Goal: Information Seeking & Learning: Check status

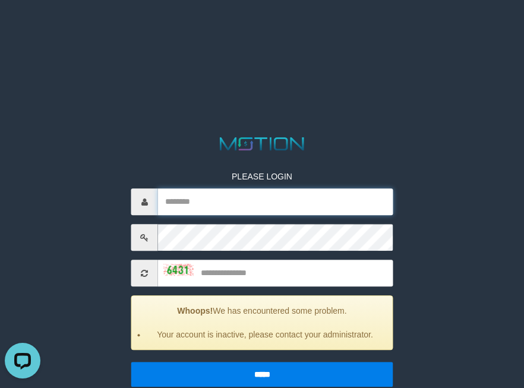
type input "*********"
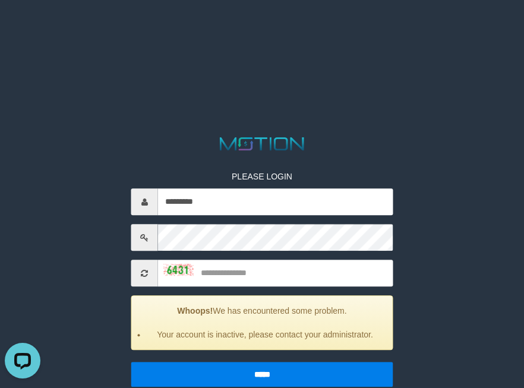
click at [307, 30] on html "PLEASE LOGIN ********* Whoops! We has encountered some problem. Your account is…" at bounding box center [262, 15] width 524 height 30
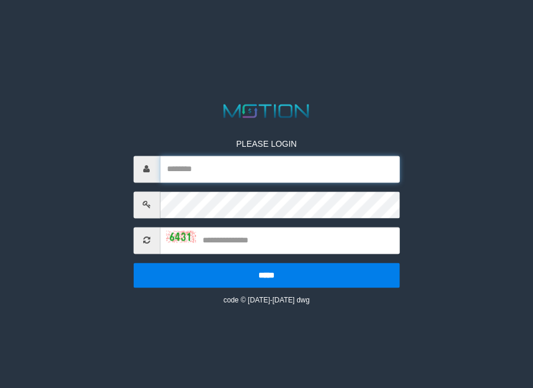
type input "*********"
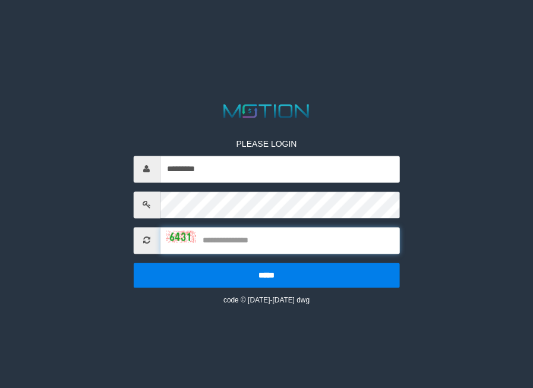
click at [248, 229] on input "text" at bounding box center [280, 240] width 240 height 27
type input "****"
click at [133, 263] on input "*****" at bounding box center [266, 275] width 267 height 25
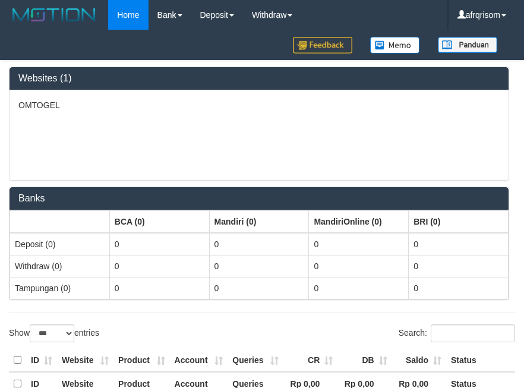
select select "***"
click at [190, 150] on div "OMTOGEL" at bounding box center [259, 135] width 499 height 90
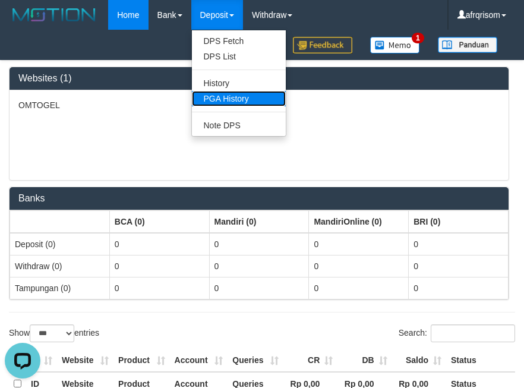
click at [228, 96] on link "PGA History" at bounding box center [239, 98] width 94 height 15
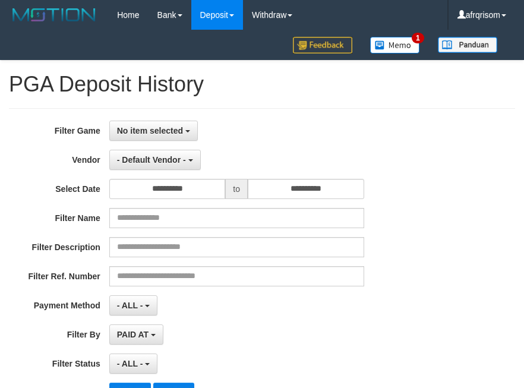
select select
select select "**"
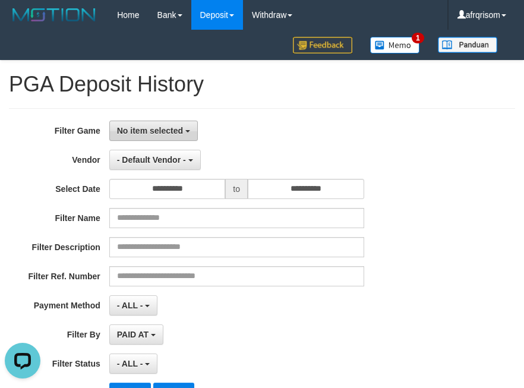
click at [138, 130] on span "No item selected" at bounding box center [150, 131] width 66 height 10
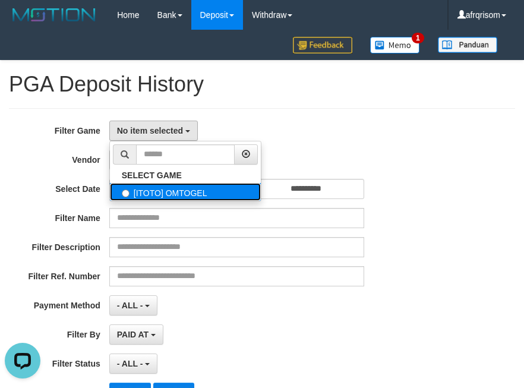
click at [175, 194] on label "[ITOTO] OMTOGEL" at bounding box center [185, 192] width 151 height 18
select select "***"
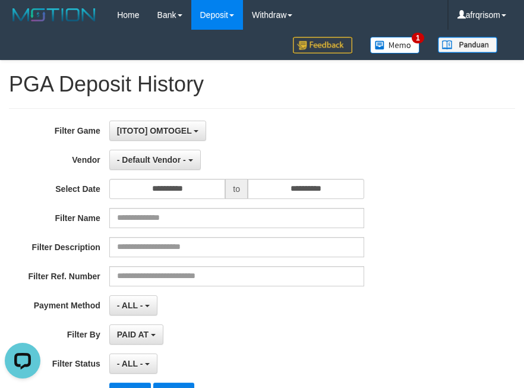
scroll to position [11, 0]
click at [162, 162] on span "- Default Vendor -" at bounding box center [151, 160] width 69 height 10
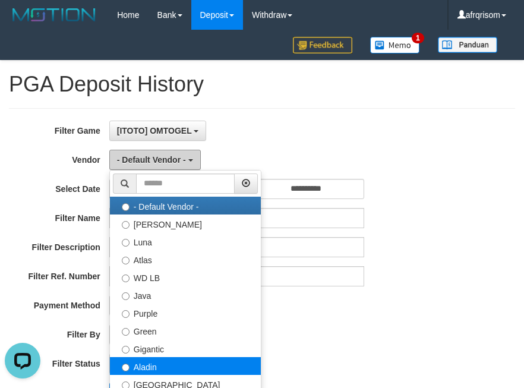
scroll to position [79, 0]
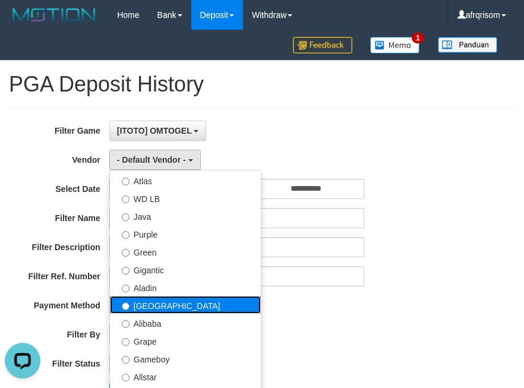
click at [176, 306] on label "[GEOGRAPHIC_DATA]" at bounding box center [185, 305] width 151 height 18
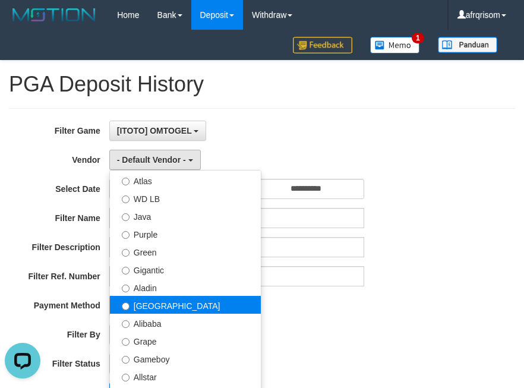
select select "**********"
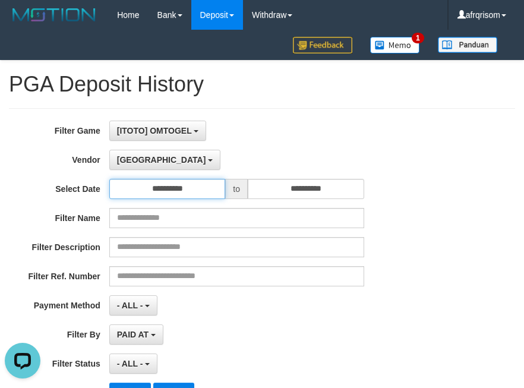
click at [163, 179] on input "**********" at bounding box center [167, 189] width 116 height 20
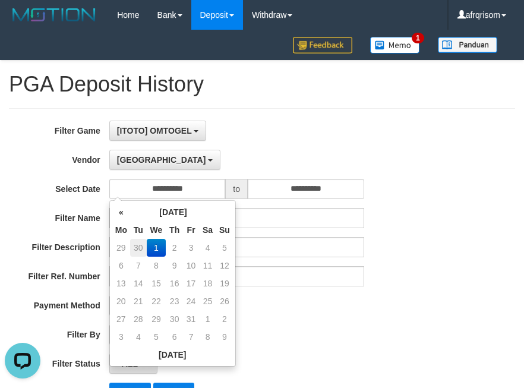
click at [138, 246] on td "30" at bounding box center [138, 248] width 17 height 18
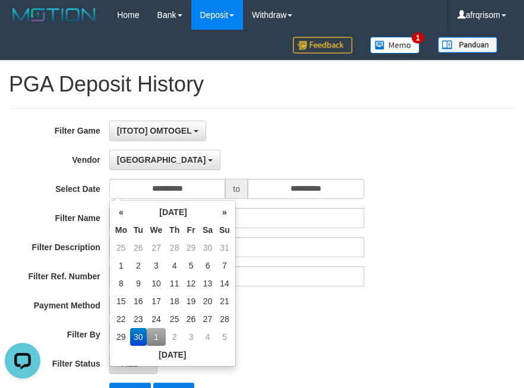
click at [138, 246] on td "26" at bounding box center [138, 248] width 17 height 18
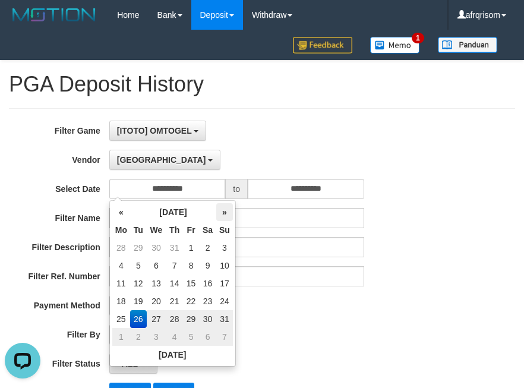
click at [223, 213] on th "»" at bounding box center [224, 212] width 17 height 18
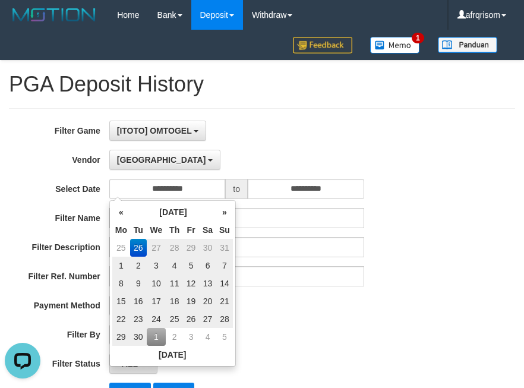
click at [209, 245] on td "30" at bounding box center [207, 248] width 17 height 18
type input "**********"
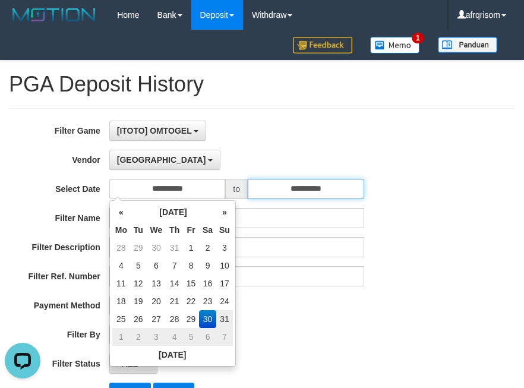
click at [314, 182] on input "**********" at bounding box center [306, 189] width 116 height 20
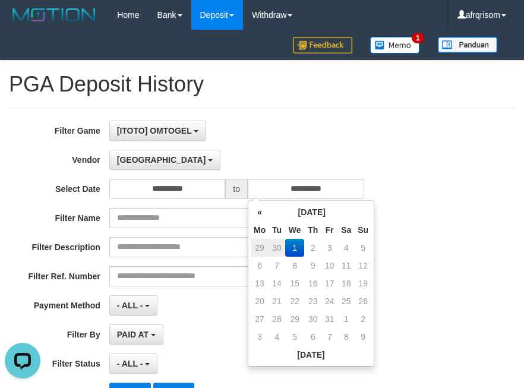
click at [276, 245] on td "30" at bounding box center [276, 248] width 17 height 18
type input "**********"
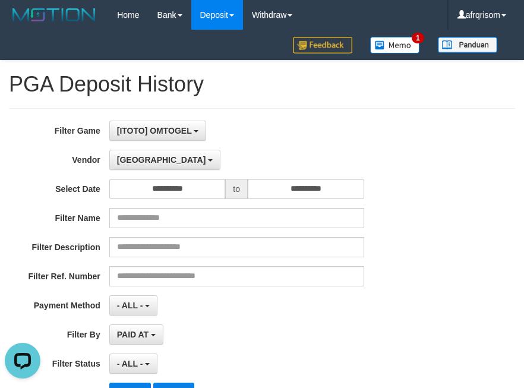
click at [405, 165] on div "**********" at bounding box center [218, 160] width 437 height 20
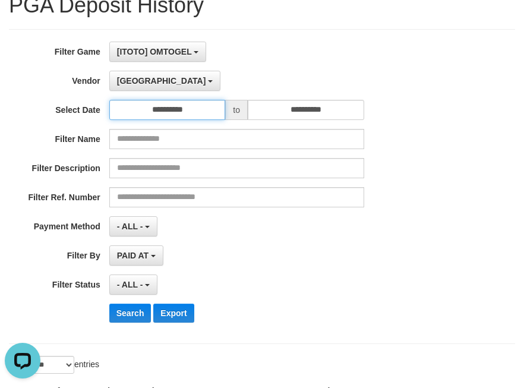
click at [201, 109] on input "**********" at bounding box center [167, 110] width 116 height 20
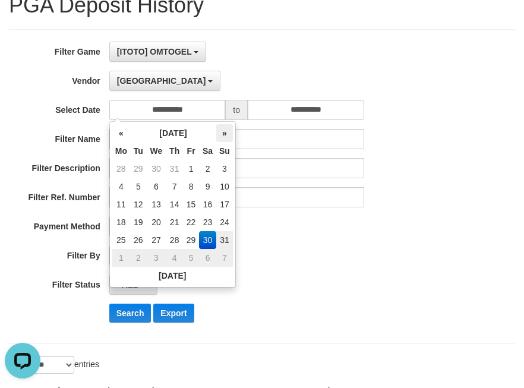
click at [225, 137] on th "»" at bounding box center [224, 133] width 17 height 18
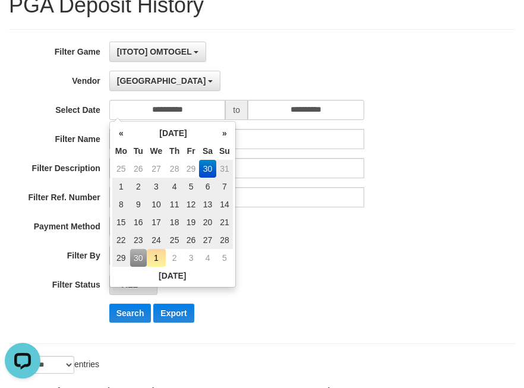
click at [140, 258] on td "30" at bounding box center [138, 258] width 17 height 18
type input "**********"
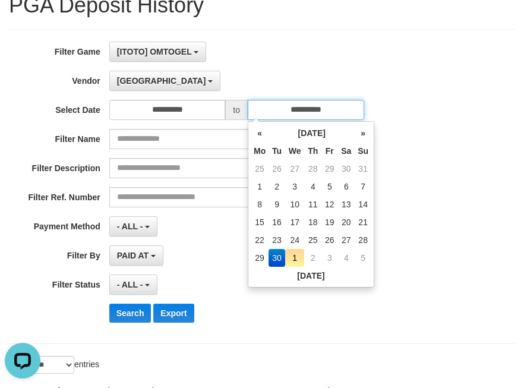
click at [321, 107] on input "**********" at bounding box center [306, 110] width 116 height 20
click at [281, 261] on td "30" at bounding box center [276, 258] width 17 height 18
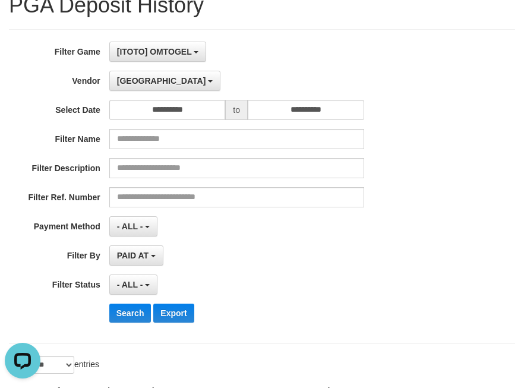
click at [388, 188] on div "Filter Ref. Number" at bounding box center [218, 197] width 437 height 20
click at [133, 314] on button "Search" at bounding box center [130, 313] width 42 height 19
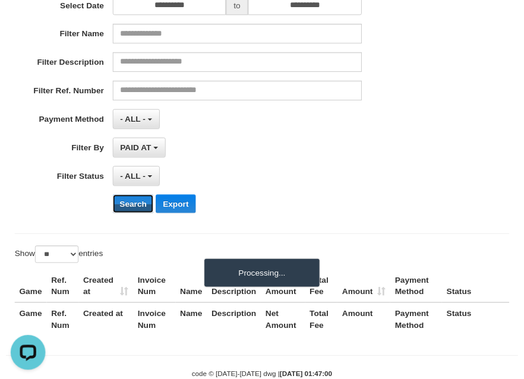
scroll to position [213, 0]
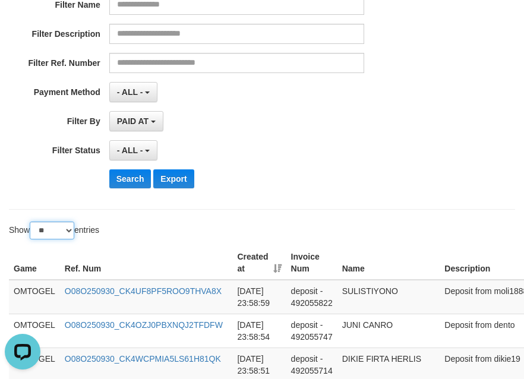
click at [69, 230] on select "** ** ** ***" at bounding box center [52, 231] width 45 height 18
select select "***"
click at [31, 222] on select "** ** ** ***" at bounding box center [52, 231] width 45 height 18
click at [280, 268] on th "Created at" at bounding box center [259, 263] width 53 height 34
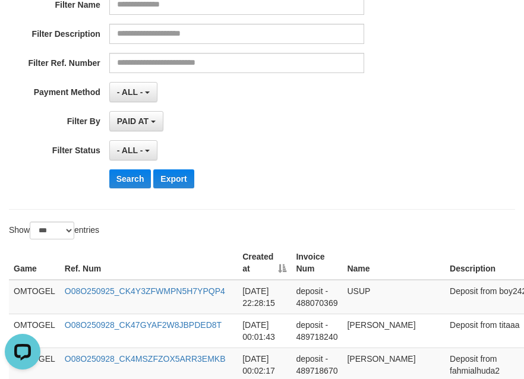
click at [380, 175] on div "Search Export" at bounding box center [272, 178] width 327 height 19
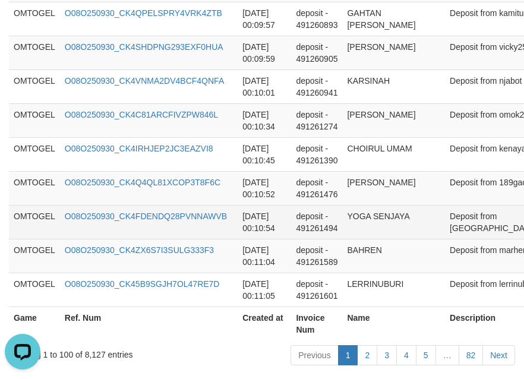
scroll to position [3641, 0]
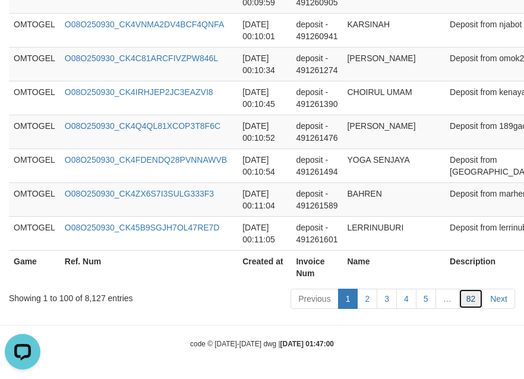
click at [479, 302] on link "82" at bounding box center [471, 299] width 25 height 20
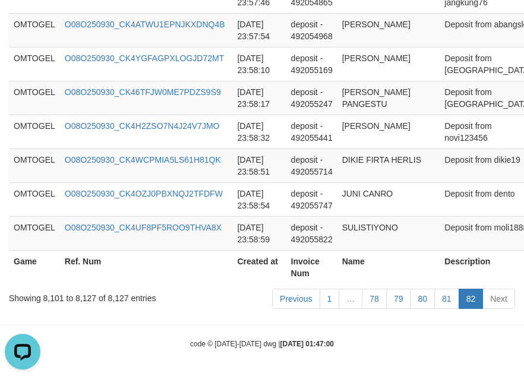
scroll to position [1407, 0]
click at [377, 302] on link "78" at bounding box center [374, 299] width 25 height 20
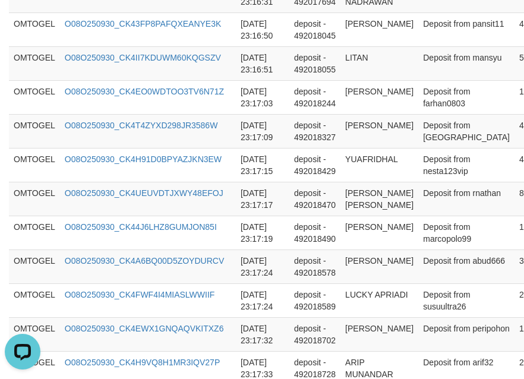
scroll to position [3641, 0]
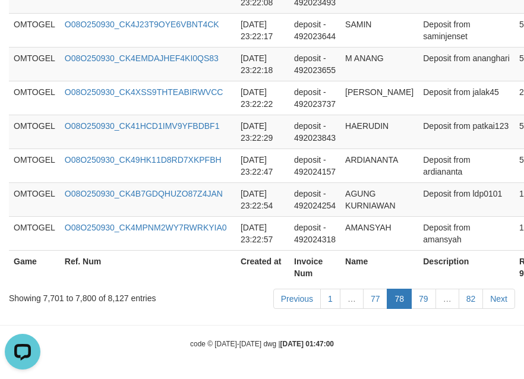
click at [377, 302] on link "77" at bounding box center [375, 299] width 25 height 20
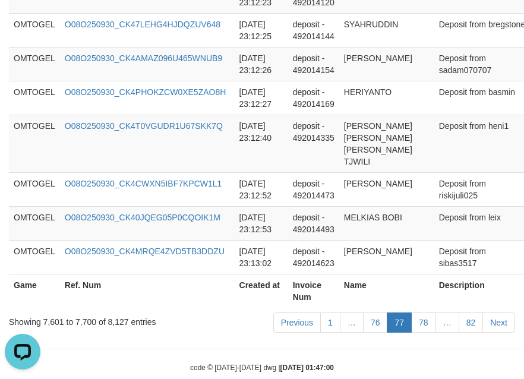
click at [377, 312] on link "76" at bounding box center [375, 322] width 25 height 20
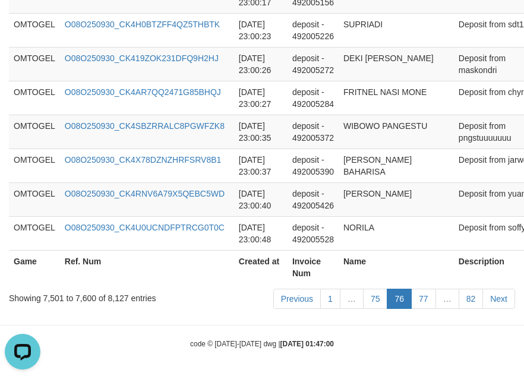
click at [425, 343] on div "code © [DATE]-[DATE] dwg | [DATE] 01:47:00" at bounding box center [262, 343] width 524 height 12
click at [379, 297] on link "75" at bounding box center [375, 299] width 25 height 20
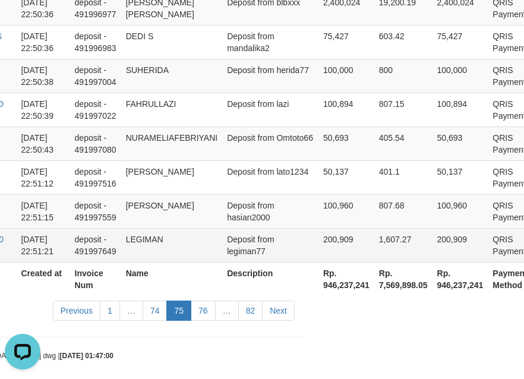
scroll to position [3629, 228]
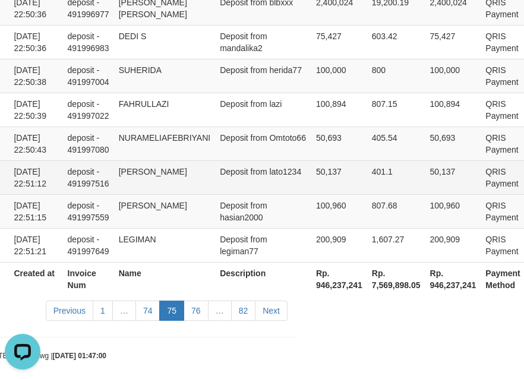
click at [252, 179] on td "Deposit from lato1234" at bounding box center [263, 177] width 96 height 34
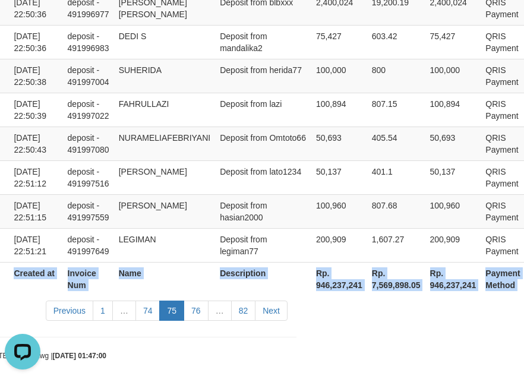
copy table "Game Ref. Num Created at Invoice Num Name Description Net Amount Total Fee Amou…"
drag, startPoint x: 15, startPoint y: 210, endPoint x: 558, endPoint y: 234, distance: 543.4
click at [200, 307] on link "76" at bounding box center [196, 311] width 25 height 20
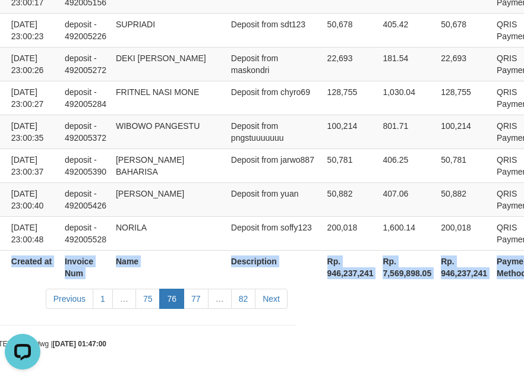
copy table "Game Ref. Num Created at Invoice Num Name Description Net Amount Total Fee Amou…"
click at [194, 302] on link "77" at bounding box center [196, 299] width 25 height 20
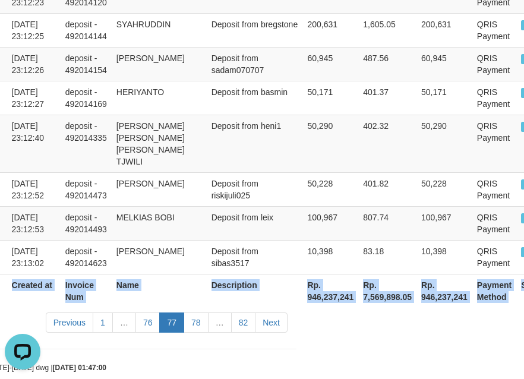
scroll to position [3629, 221]
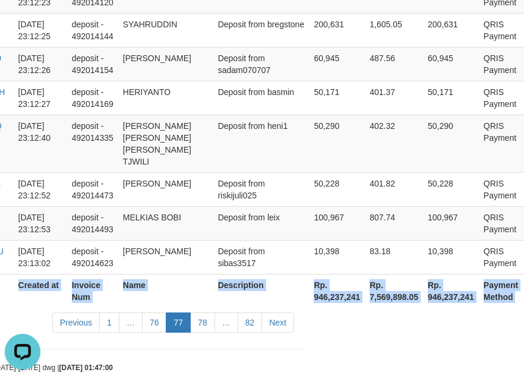
copy table "Game Ref. Num Created at Invoice Num Name Description Net Amount Total Fee Amou…"
click at [209, 312] on link "78" at bounding box center [202, 322] width 25 height 20
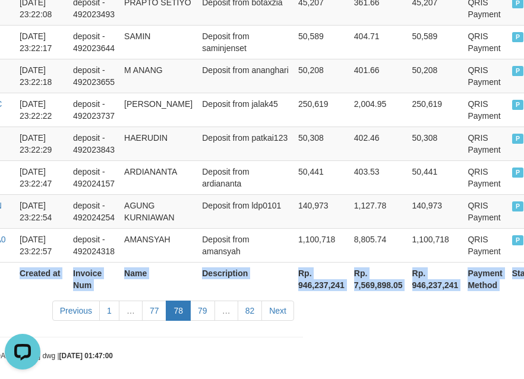
scroll to position [3641, 206]
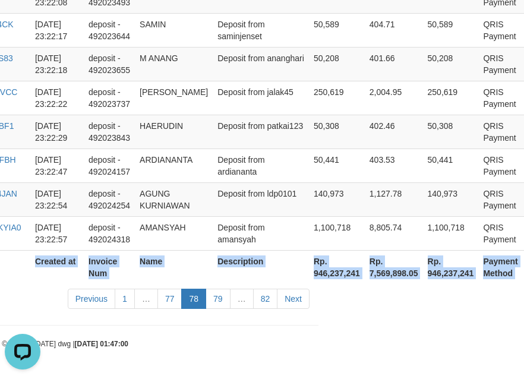
copy table "Game Ref. Num Created at Invoice Num Name Description Net Amount Total Fee Amou…"
click at [220, 293] on link "79" at bounding box center [218, 299] width 25 height 20
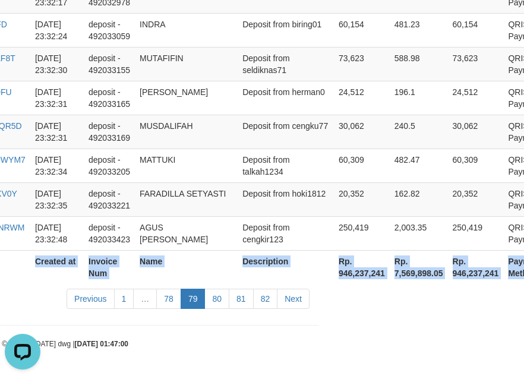
scroll to position [3629, 206]
copy table "Game Ref. Num Created at Invoice Num Name Description Net Amount Total Fee Amou…"
click at [224, 296] on link "80" at bounding box center [216, 299] width 25 height 20
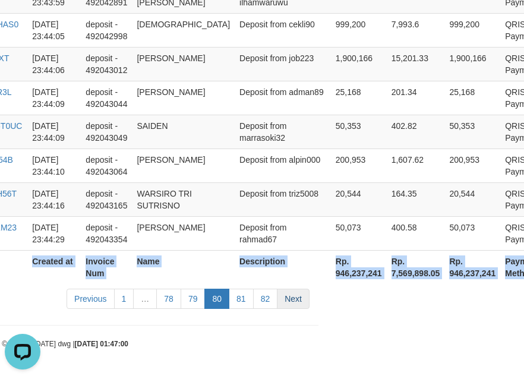
copy table "Game Ref. Num Created at Invoice Num Name Description Net Amount Total Fee Amou…"
click at [238, 300] on link "81" at bounding box center [241, 299] width 25 height 20
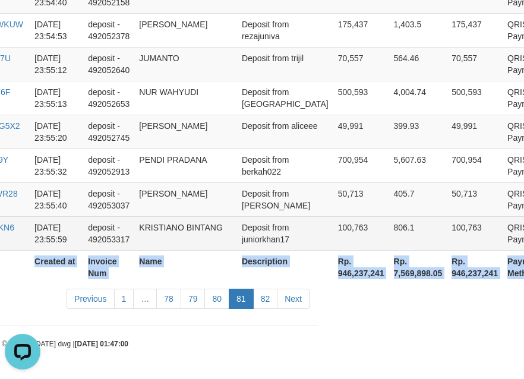
copy table "Game Ref. Num Created at Invoice Num Name Description Net Amount Total Fee Amou…"
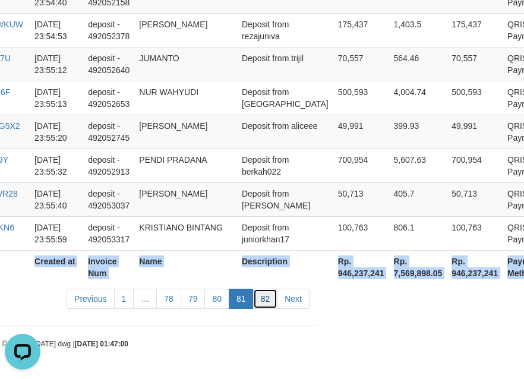
click at [264, 308] on link "82" at bounding box center [265, 299] width 25 height 20
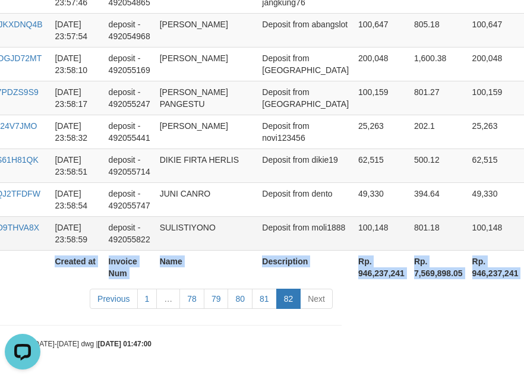
copy table "Game Ref. Num Created at Invoice Num Name Description Net Amount Total Fee Amou…"
click at [184, 302] on link "78" at bounding box center [191, 299] width 25 height 20
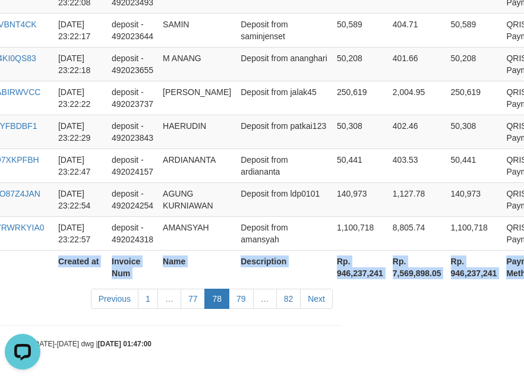
click at [184, 302] on link "77" at bounding box center [193, 299] width 25 height 20
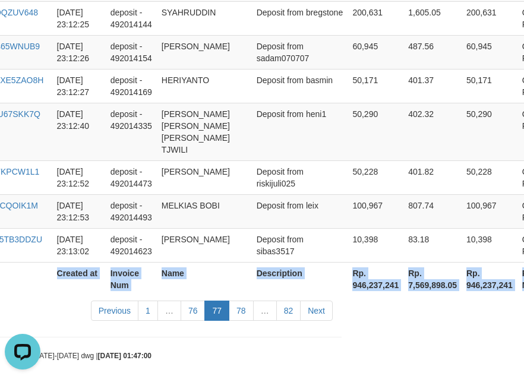
scroll to position [3629, 182]
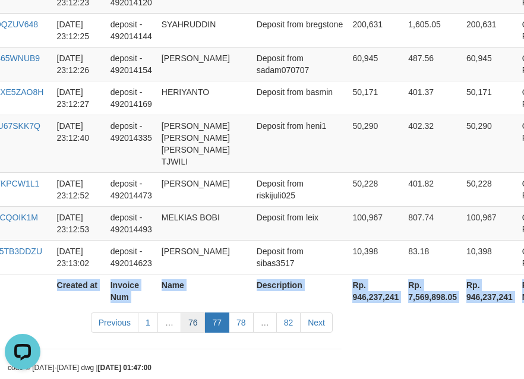
click at [189, 312] on link "76" at bounding box center [193, 322] width 25 height 20
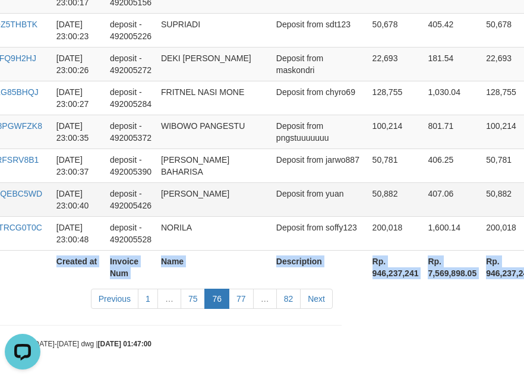
click at [233, 207] on td "[PERSON_NAME]" at bounding box center [213, 199] width 115 height 34
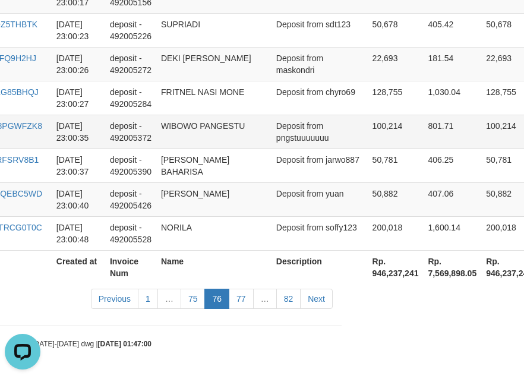
click at [271, 135] on td "WIBOWO PANGESTU" at bounding box center [213, 132] width 115 height 34
click at [200, 303] on link "75" at bounding box center [193, 299] width 25 height 20
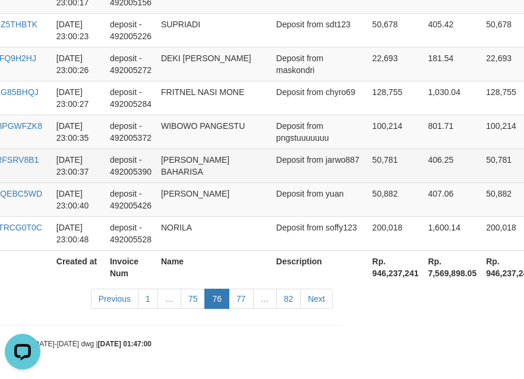
click at [271, 173] on td "[PERSON_NAME] BAHARISA" at bounding box center [213, 166] width 115 height 34
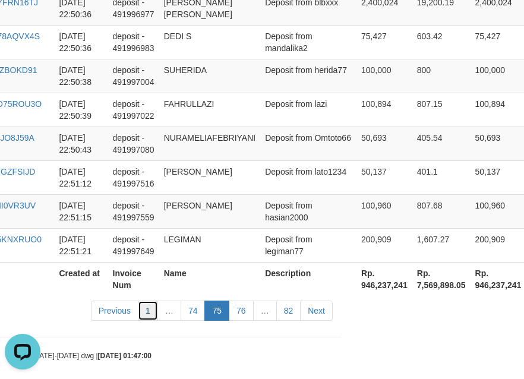
click at [150, 301] on link "1" at bounding box center [148, 311] width 20 height 20
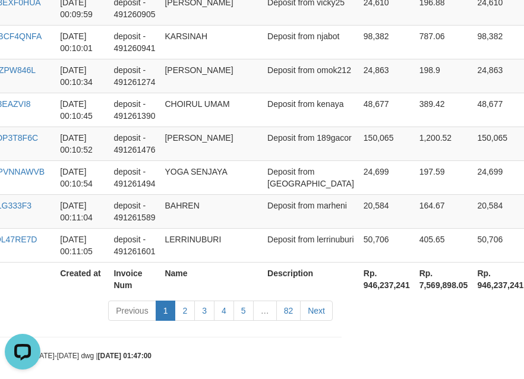
scroll to position [3641, 182]
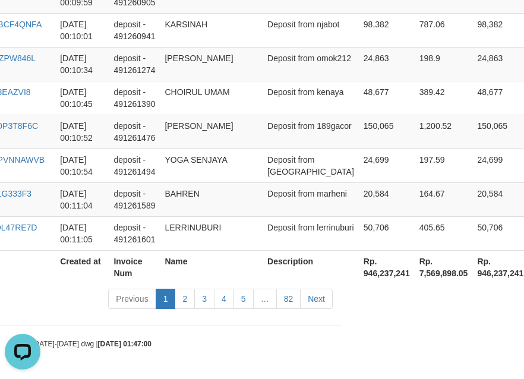
click at [182, 207] on td "BAHREN" at bounding box center [211, 199] width 103 height 34
click at [292, 306] on link "82" at bounding box center [288, 299] width 25 height 20
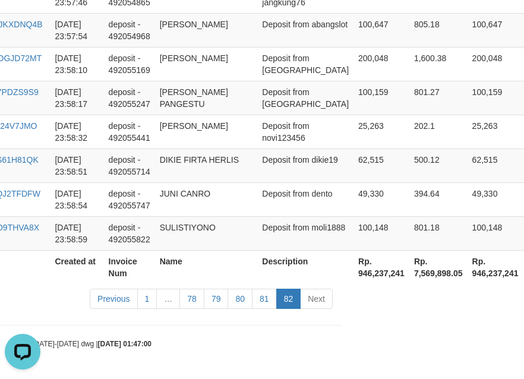
scroll to position [1407, 182]
click at [204, 304] on link "79" at bounding box center [216, 299] width 25 height 20
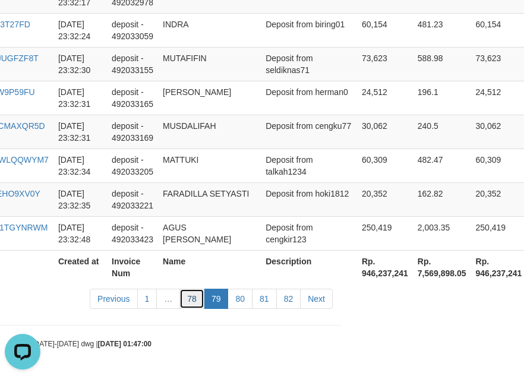
click at [189, 299] on link "78" at bounding box center [191, 299] width 25 height 20
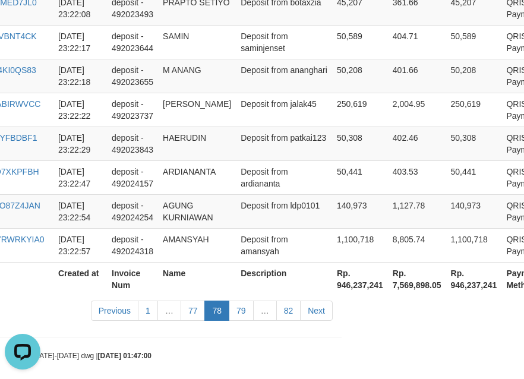
scroll to position [3641, 182]
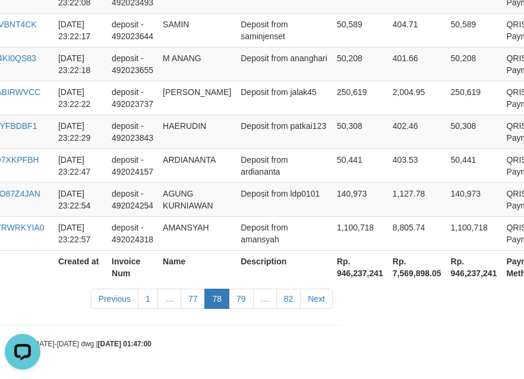
click at [189, 299] on link "77" at bounding box center [193, 299] width 25 height 20
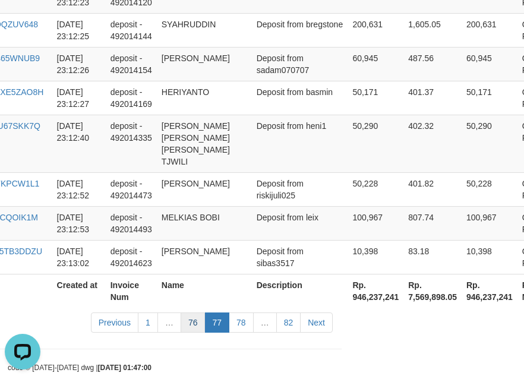
click at [188, 312] on link "76" at bounding box center [193, 322] width 25 height 20
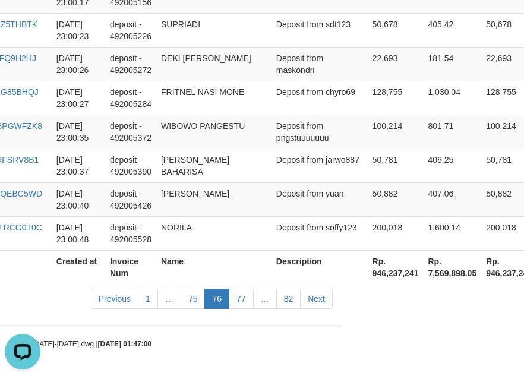
click at [188, 297] on link "75" at bounding box center [193, 299] width 25 height 20
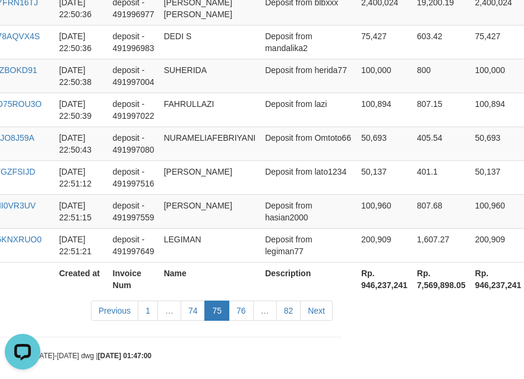
click at [188, 301] on link "74" at bounding box center [193, 311] width 25 height 20
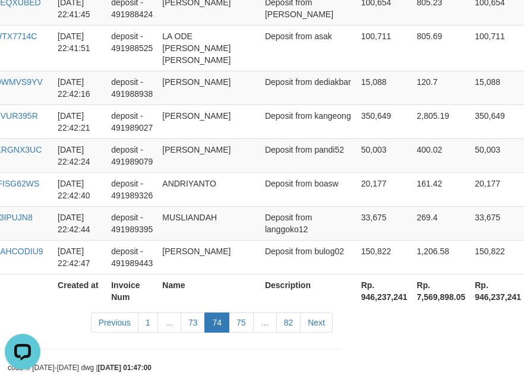
click at [293, 105] on td "Deposit from kangeong" at bounding box center [308, 122] width 96 height 34
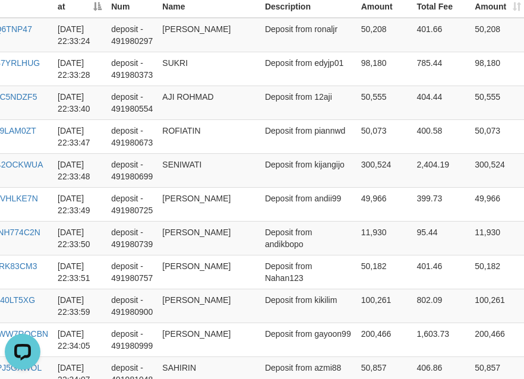
scroll to position [396, 182]
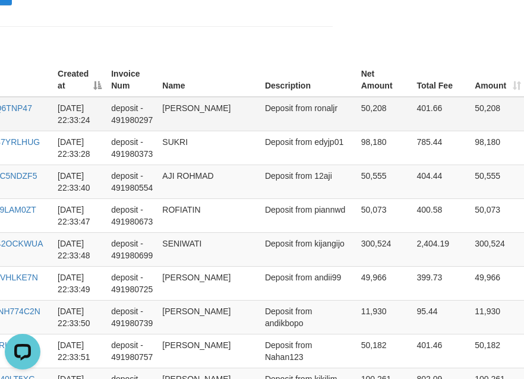
click at [267, 126] on td "Deposit from ronaljr" at bounding box center [308, 114] width 96 height 34
copy td "ronaljr"
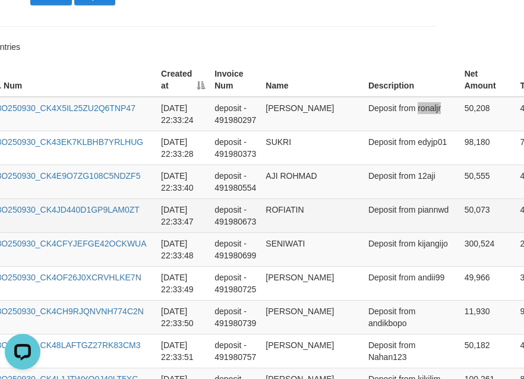
scroll to position [396, 0]
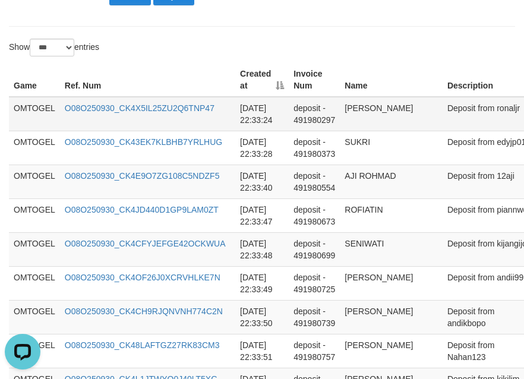
click at [138, 121] on td "O08O250930_CK4X5IL25ZU2Q6TNP47" at bounding box center [147, 114] width 175 height 34
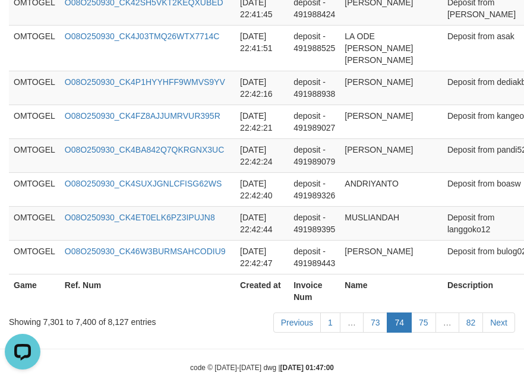
scroll to position [3629, 228]
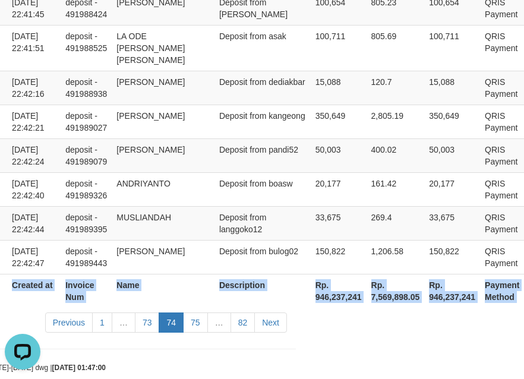
drag, startPoint x: 13, startPoint y: 109, endPoint x: 570, endPoint y: 228, distance: 569.1
copy table "Game Ref. Num Created at Invoice Num Name Description Net Amount Total Fee Amou…"
click at [194, 312] on link "75" at bounding box center [195, 322] width 25 height 20
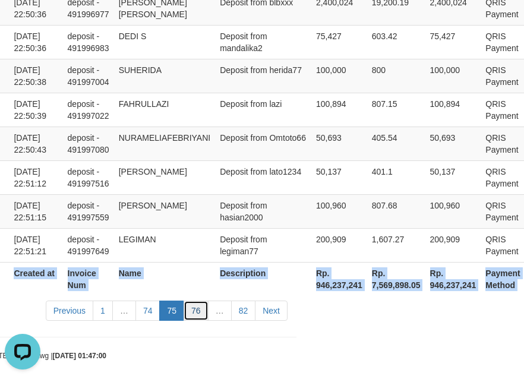
drag, startPoint x: 194, startPoint y: 298, endPoint x: 197, endPoint y: 289, distance: 9.4
click at [194, 301] on link "76" at bounding box center [196, 311] width 25 height 20
click at [168, 301] on link "75" at bounding box center [171, 311] width 25 height 20
click at [216, 194] on td "Deposit from hasian2000" at bounding box center [263, 211] width 96 height 34
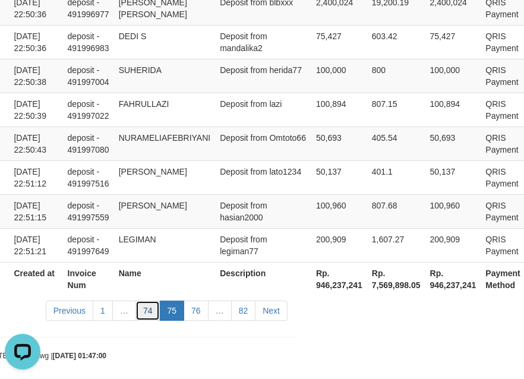
click at [151, 303] on link "74" at bounding box center [147, 311] width 25 height 20
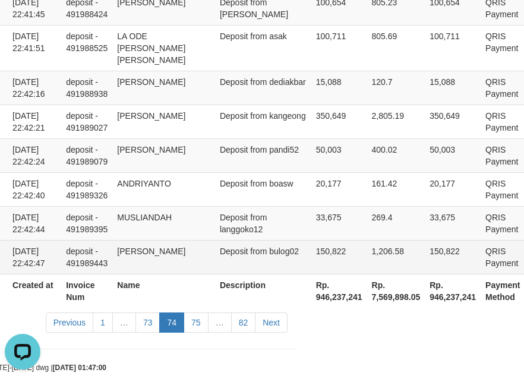
click at [197, 241] on td "[PERSON_NAME]" at bounding box center [163, 257] width 103 height 34
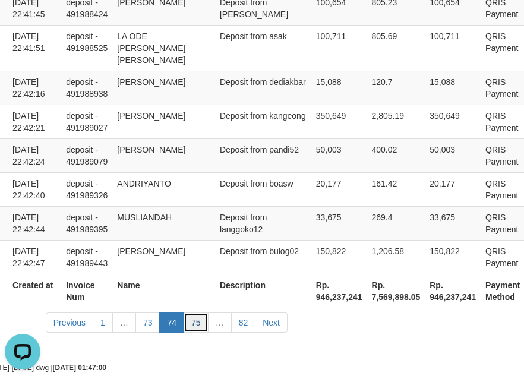
click at [194, 312] on link "75" at bounding box center [196, 322] width 25 height 20
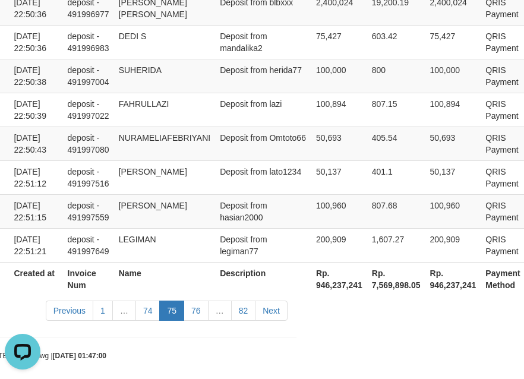
click at [201, 262] on th "Name" at bounding box center [165, 279] width 102 height 34
click at [192, 301] on link "76" at bounding box center [196, 311] width 25 height 20
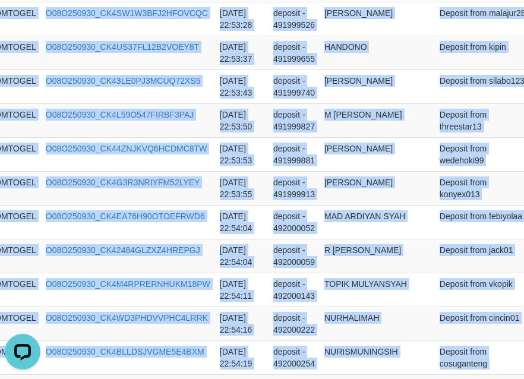
scroll to position [3629, 283]
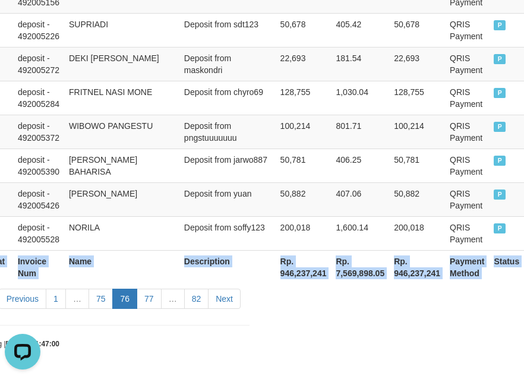
drag, startPoint x: 14, startPoint y: 186, endPoint x: 528, endPoint y: 219, distance: 515.4
click at [137, 298] on link "77" at bounding box center [149, 299] width 25 height 20
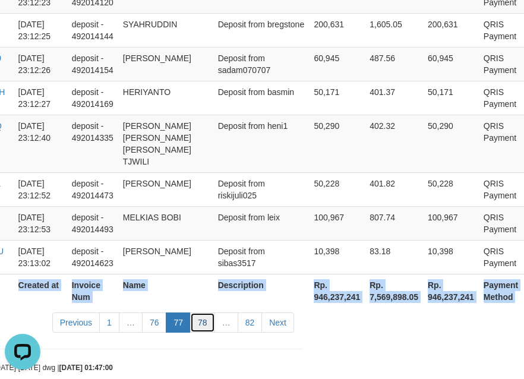
click at [210, 312] on link "78" at bounding box center [202, 322] width 25 height 20
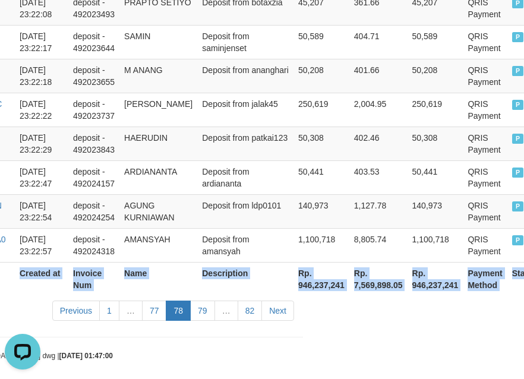
scroll to position [3641, 206]
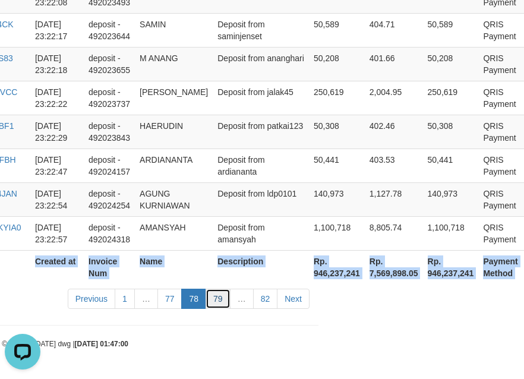
click at [224, 296] on link "79" at bounding box center [218, 299] width 25 height 20
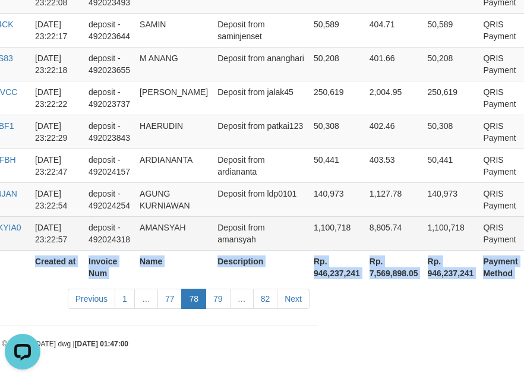
scroll to position [3629, 206]
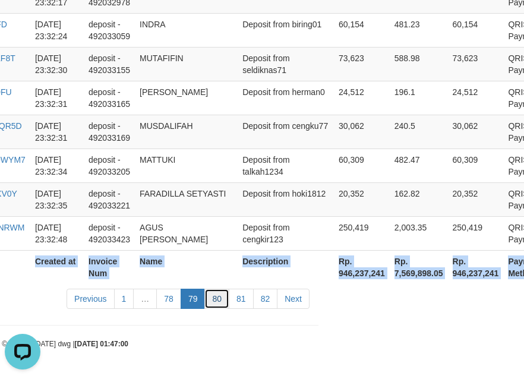
click at [217, 303] on link "80" at bounding box center [216, 299] width 25 height 20
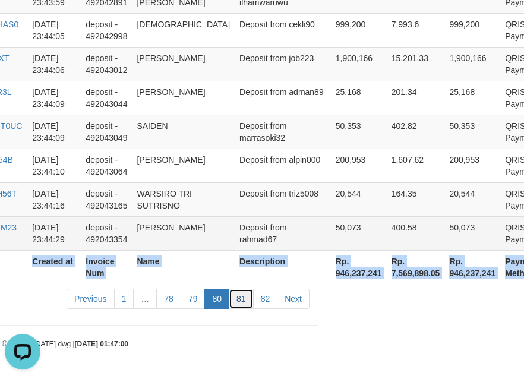
drag, startPoint x: 242, startPoint y: 301, endPoint x: 269, endPoint y: 231, distance: 74.5
click at [242, 299] on link "81" at bounding box center [241, 299] width 25 height 20
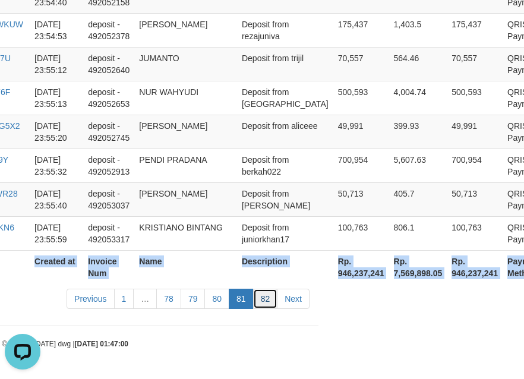
click at [267, 305] on link "82" at bounding box center [265, 299] width 25 height 20
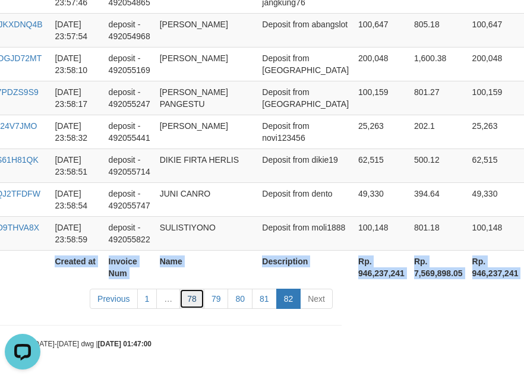
click at [192, 304] on link "78" at bounding box center [191, 299] width 25 height 20
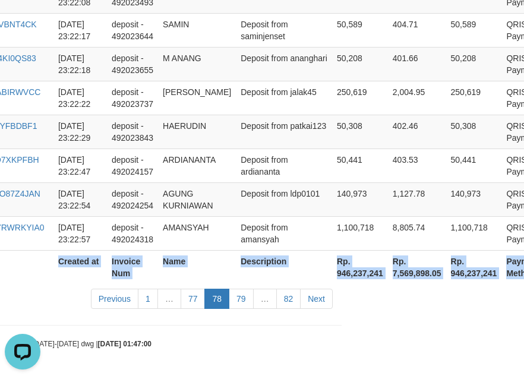
click at [192, 304] on link "77" at bounding box center [193, 299] width 25 height 20
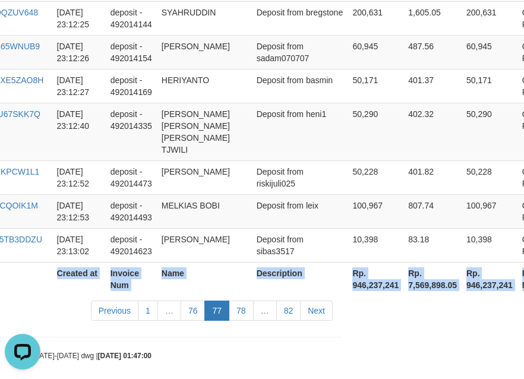
scroll to position [3629, 182]
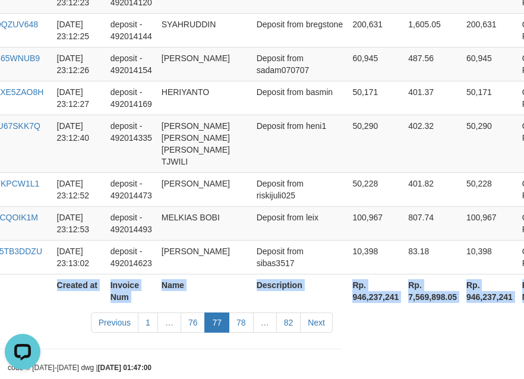
click at [192, 312] on link "76" at bounding box center [193, 322] width 25 height 20
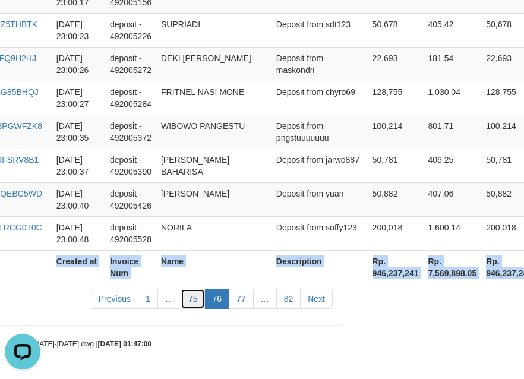
click at [198, 307] on link "75" at bounding box center [193, 299] width 25 height 20
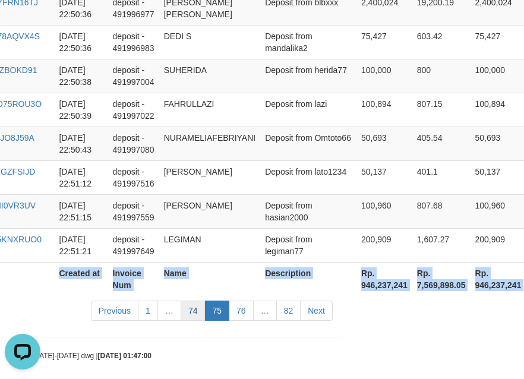
click at [191, 304] on link "74" at bounding box center [193, 311] width 25 height 20
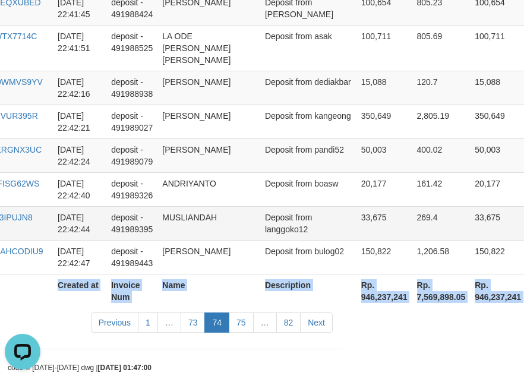
click at [264, 206] on td "Deposit from langgoko12" at bounding box center [308, 223] width 96 height 34
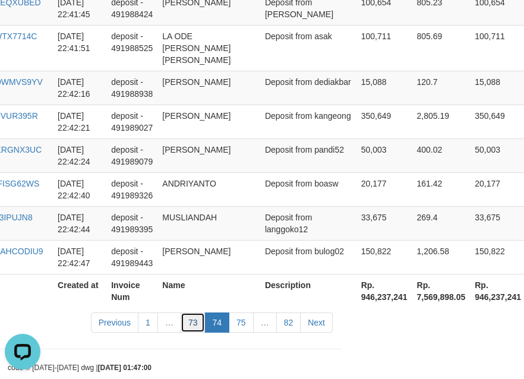
click at [201, 312] on link "73" at bounding box center [193, 322] width 25 height 20
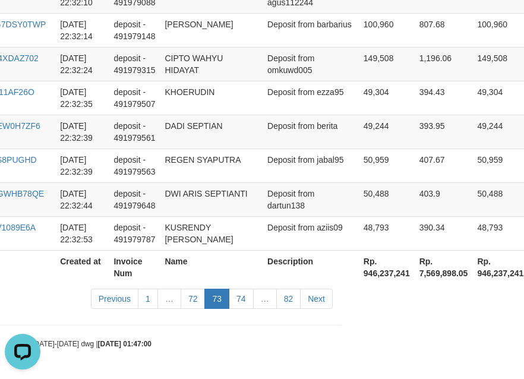
scroll to position [3641, 182]
click at [201, 298] on link "72" at bounding box center [193, 299] width 25 height 20
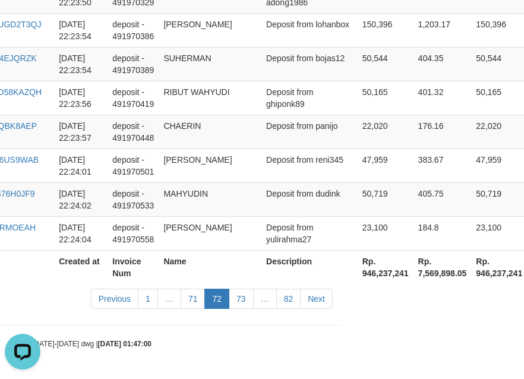
scroll to position [3664, 182]
click at [219, 207] on td "MAHYUDIN" at bounding box center [210, 199] width 103 height 34
click at [190, 298] on link "71" at bounding box center [193, 299] width 25 height 20
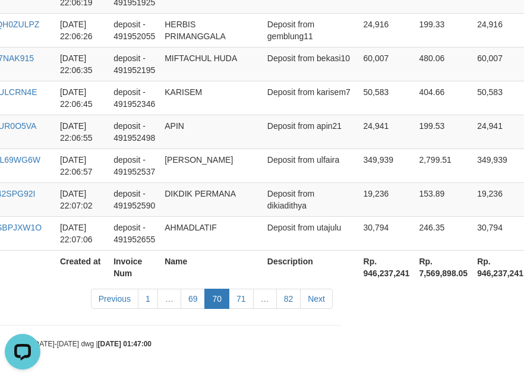
click at [263, 163] on td "Deposit from ulfaira" at bounding box center [311, 166] width 96 height 34
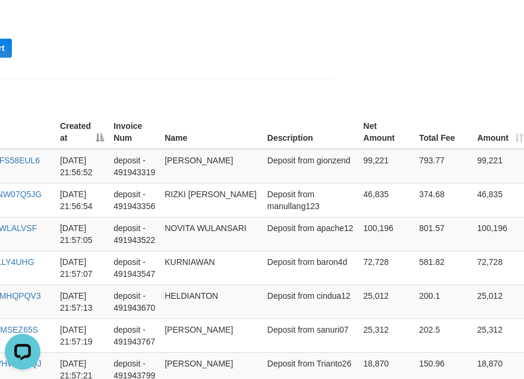
scroll to position [238, 182]
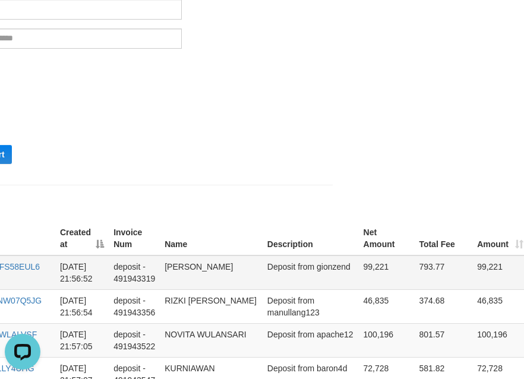
click at [263, 279] on td "Deposit from gionzend" at bounding box center [311, 272] width 96 height 34
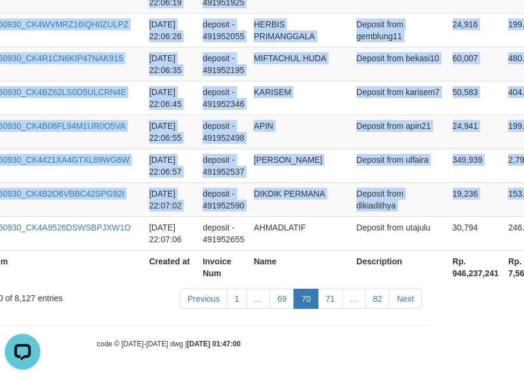
scroll to position [3641, 209]
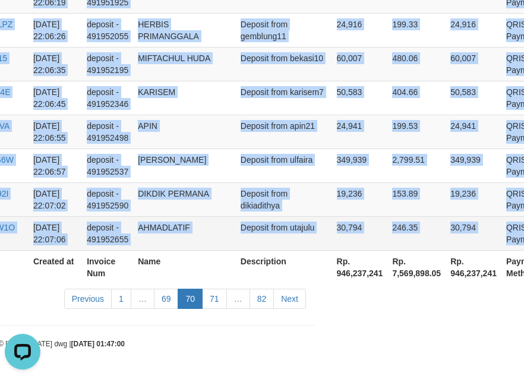
drag, startPoint x: 13, startPoint y: 268, endPoint x: 521, endPoint y: 223, distance: 509.9
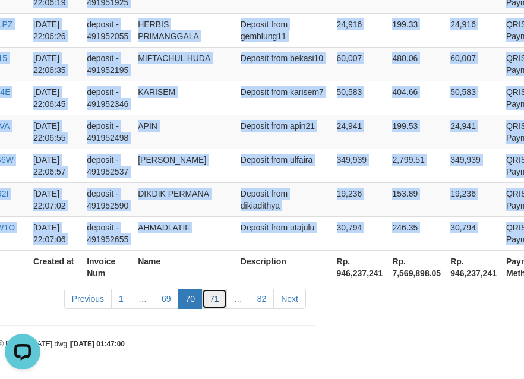
click at [213, 307] on link "71" at bounding box center [214, 299] width 25 height 20
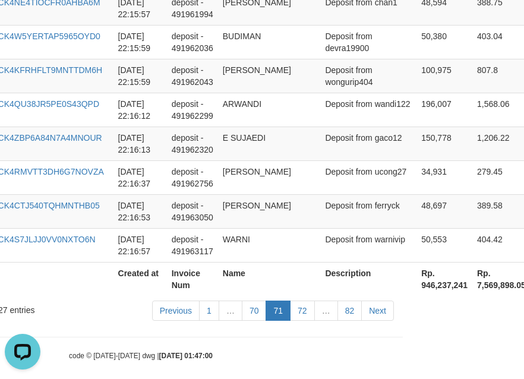
scroll to position [3629, 222]
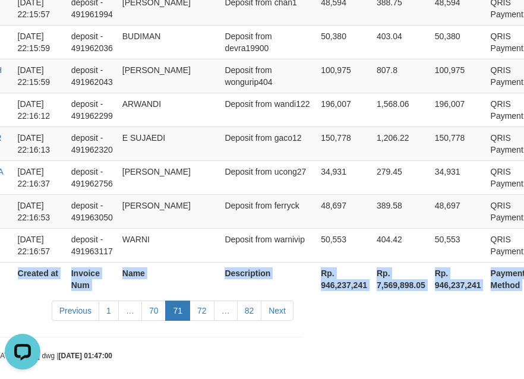
drag, startPoint x: 10, startPoint y: 184, endPoint x: 545, endPoint y: 217, distance: 536.2
click at [196, 301] on link "72" at bounding box center [201, 311] width 25 height 20
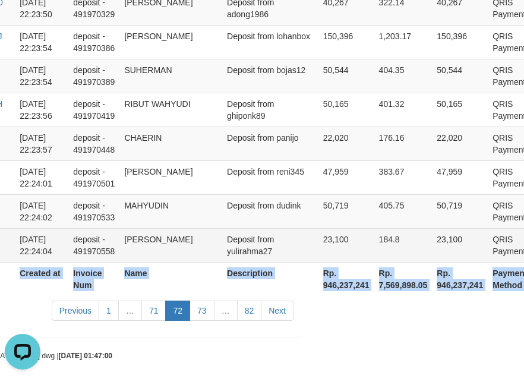
scroll to position [3664, 222]
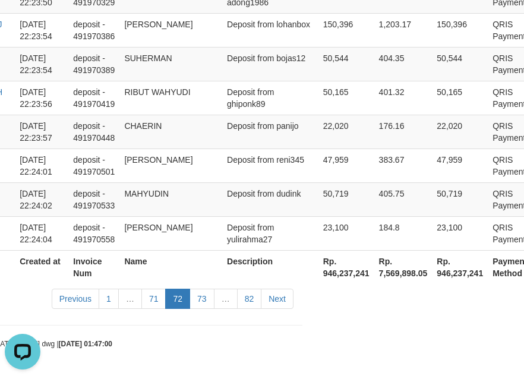
click at [200, 309] on div "Previous 1 … 71 72 73 … 82 Next" at bounding box center [150, 300] width 288 height 26
click at [201, 304] on link "73" at bounding box center [201, 299] width 25 height 20
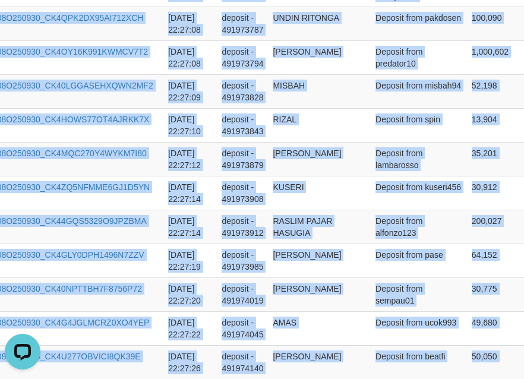
scroll to position [3641, 214]
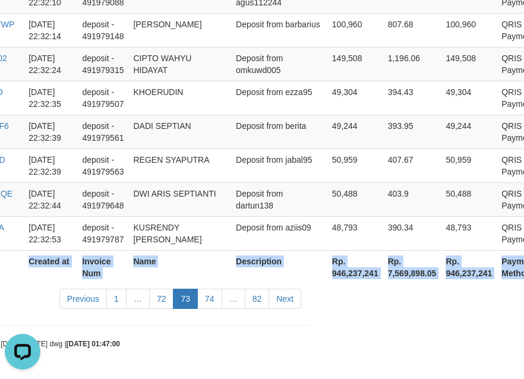
drag, startPoint x: 10, startPoint y: 190, endPoint x: 543, endPoint y: 221, distance: 533.7
click at [213, 299] on link "74" at bounding box center [209, 299] width 25 height 20
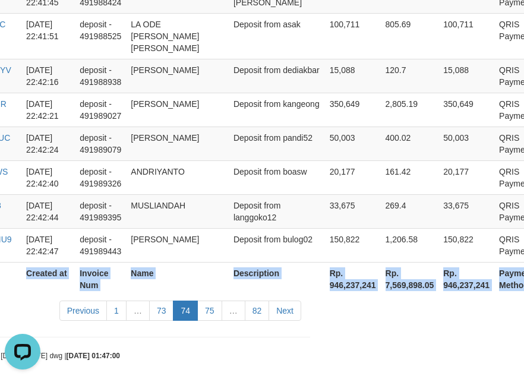
scroll to position [3629, 214]
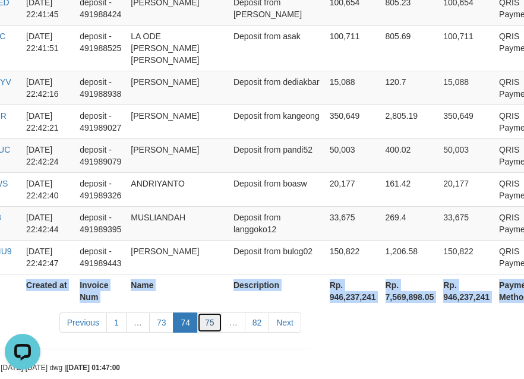
click at [215, 312] on link "75" at bounding box center [209, 322] width 25 height 20
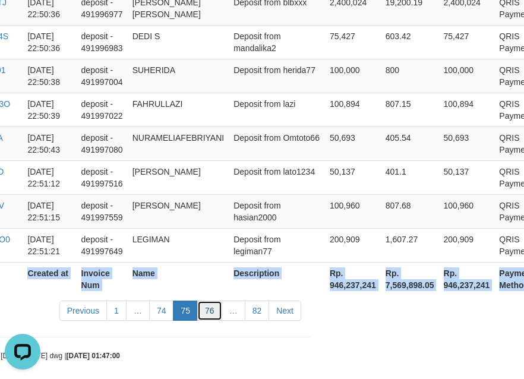
click at [215, 307] on link "76" at bounding box center [209, 311] width 25 height 20
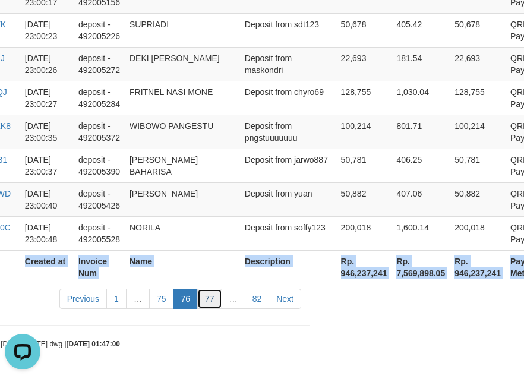
click at [213, 300] on link "77" at bounding box center [209, 299] width 25 height 20
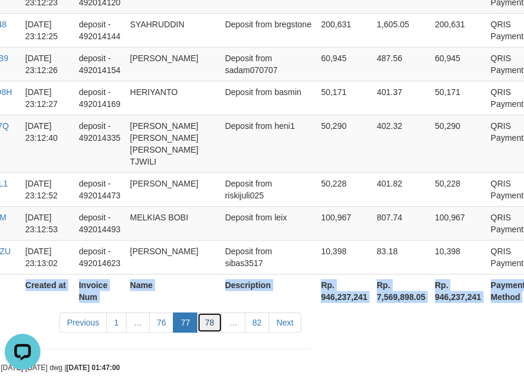
click at [218, 312] on link "78" at bounding box center [209, 322] width 25 height 20
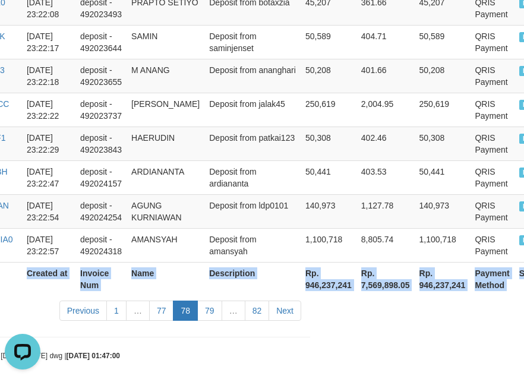
scroll to position [3641, 206]
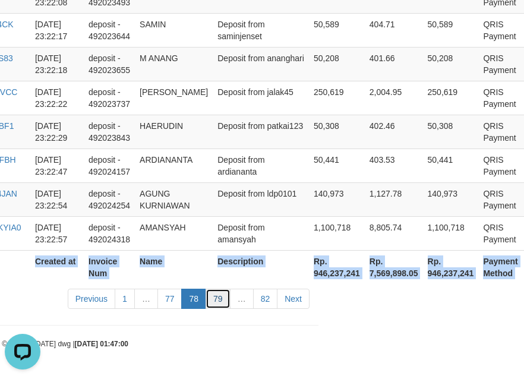
click at [225, 305] on link "79" at bounding box center [218, 299] width 25 height 20
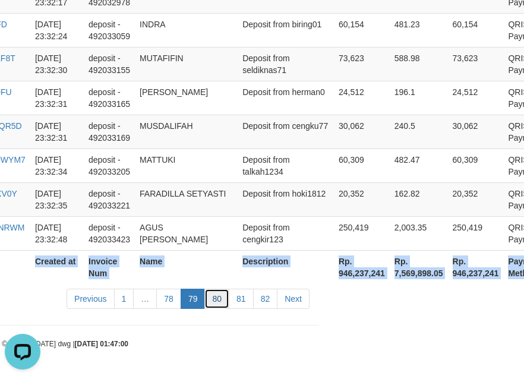
click at [214, 304] on link "80" at bounding box center [216, 299] width 25 height 20
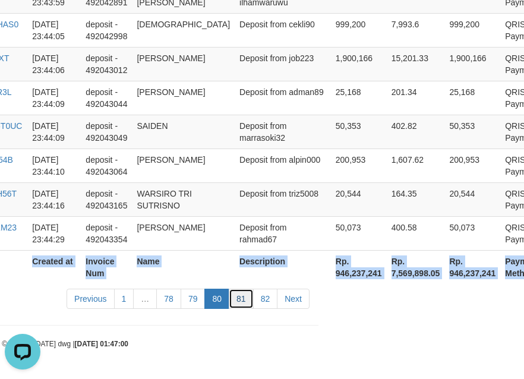
click at [242, 298] on link "81" at bounding box center [241, 299] width 25 height 20
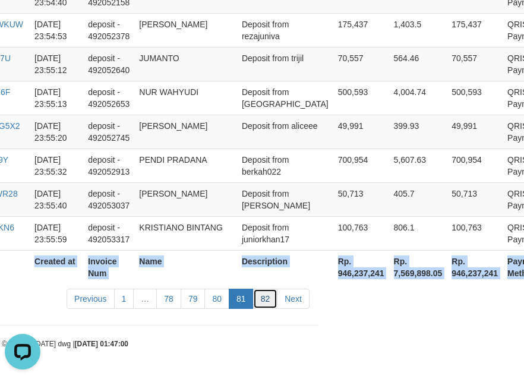
click at [261, 292] on link "82" at bounding box center [265, 299] width 25 height 20
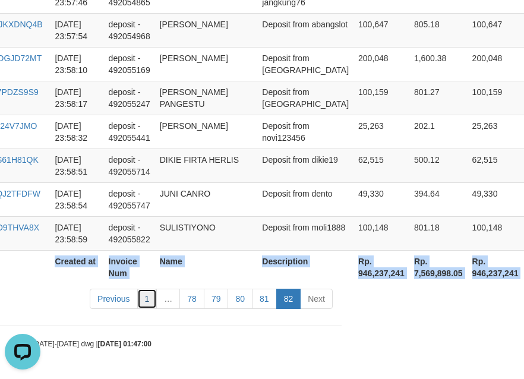
click at [153, 307] on link "1" at bounding box center [147, 299] width 20 height 20
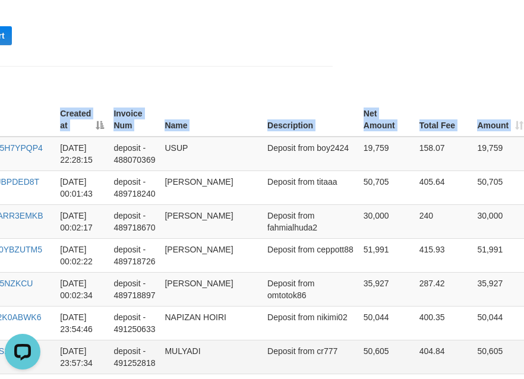
scroll to position [393, 182]
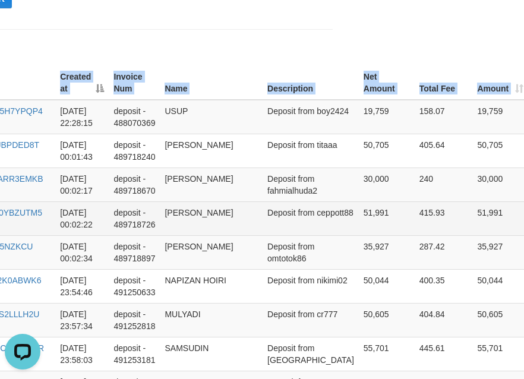
click at [359, 229] on td "51,991" at bounding box center [387, 218] width 56 height 34
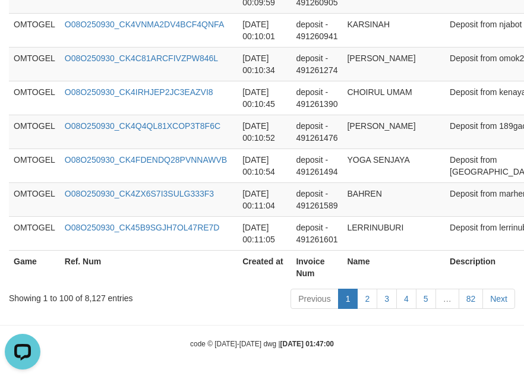
scroll to position [3641, 203]
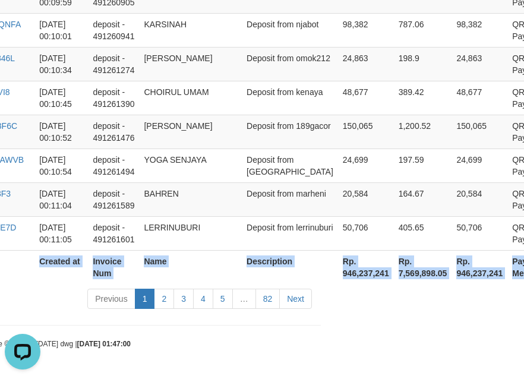
drag, startPoint x: 15, startPoint y: 107, endPoint x: 567, endPoint y: 240, distance: 567.1
click at [167, 304] on link "2" at bounding box center [164, 299] width 20 height 20
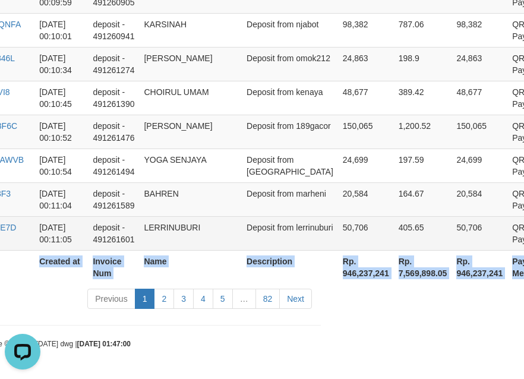
scroll to position [3629, 203]
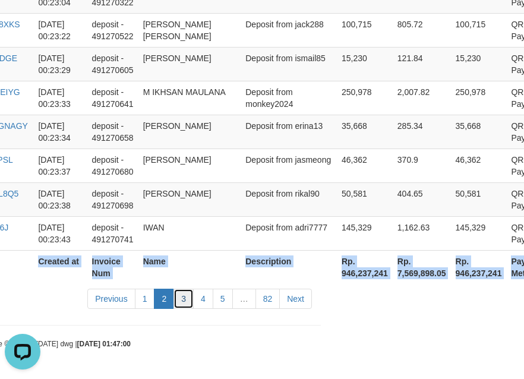
click at [183, 300] on link "3" at bounding box center [183, 299] width 20 height 20
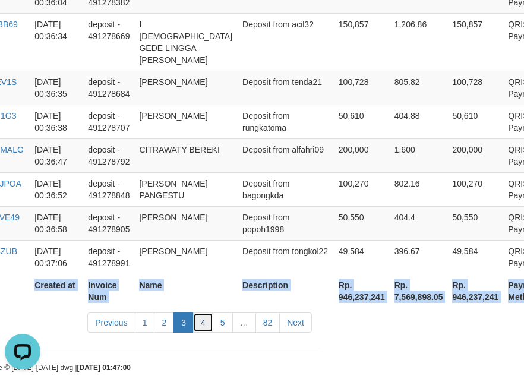
click at [201, 312] on link "4" at bounding box center [203, 322] width 20 height 20
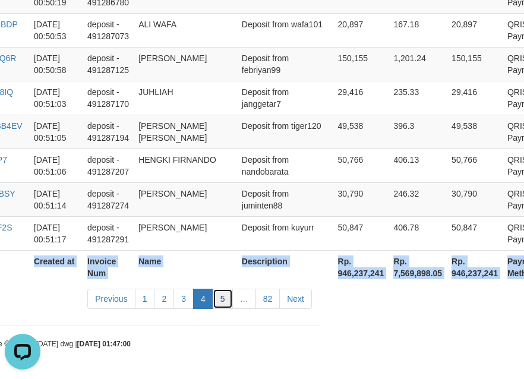
click at [229, 296] on link "5" at bounding box center [223, 299] width 20 height 20
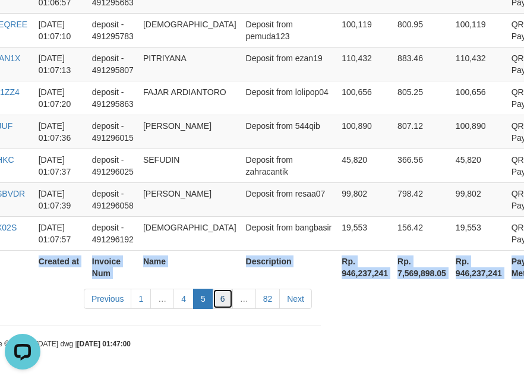
click at [227, 304] on link "6" at bounding box center [223, 299] width 20 height 20
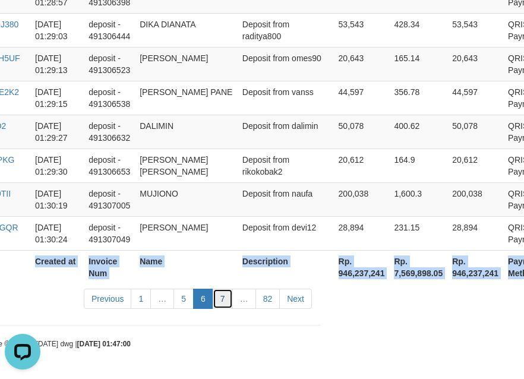
click at [220, 303] on link "7" at bounding box center [223, 299] width 20 height 20
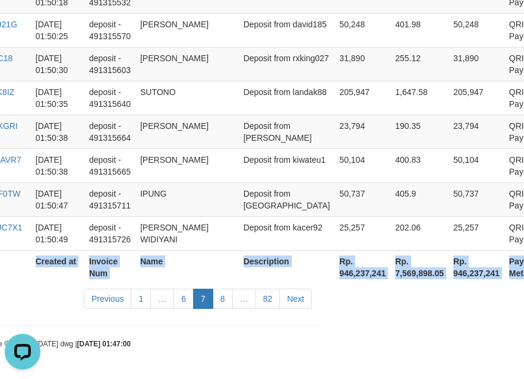
scroll to position [3641, 203]
click at [219, 304] on link "8" at bounding box center [223, 299] width 20 height 20
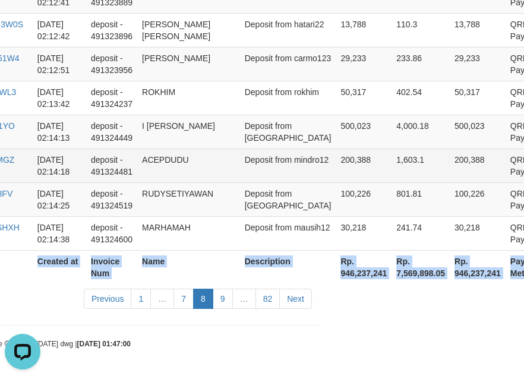
scroll to position [3688, 203]
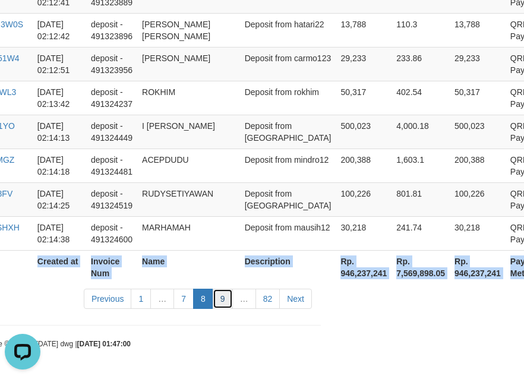
click at [225, 292] on link "9" at bounding box center [223, 299] width 20 height 20
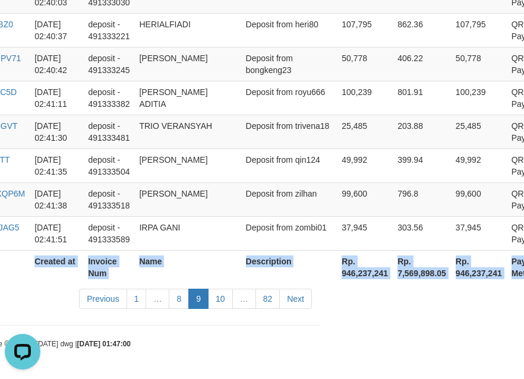
scroll to position [3629, 203]
click at [224, 302] on link "10" at bounding box center [220, 299] width 25 height 20
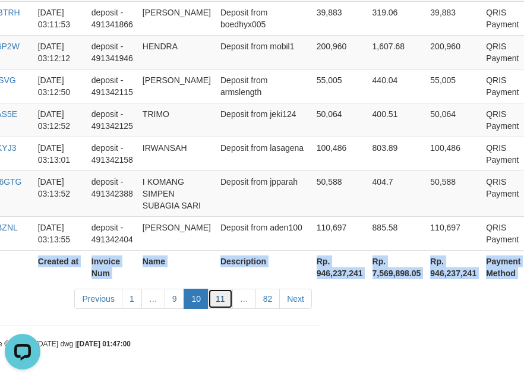
click at [225, 303] on link "11" at bounding box center [220, 299] width 25 height 20
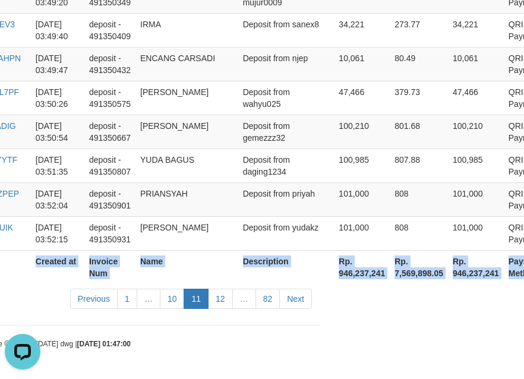
scroll to position [3641, 203]
click at [201, 301] on link "11" at bounding box center [196, 299] width 25 height 20
click at [225, 299] on link "12" at bounding box center [220, 299] width 25 height 20
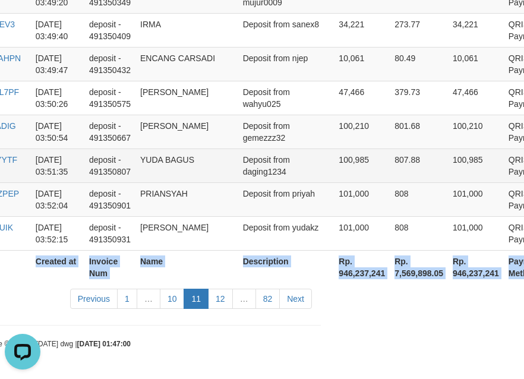
scroll to position [3664, 203]
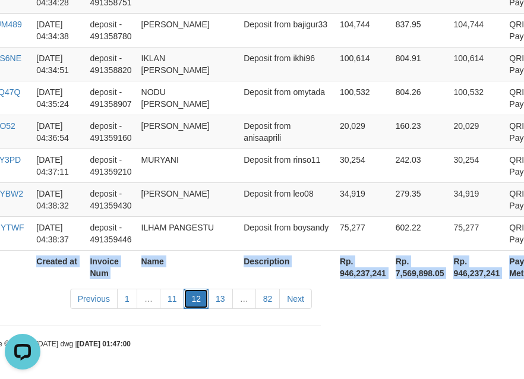
click at [190, 299] on link "12" at bounding box center [196, 299] width 25 height 20
click at [182, 299] on link "11" at bounding box center [172, 299] width 25 height 20
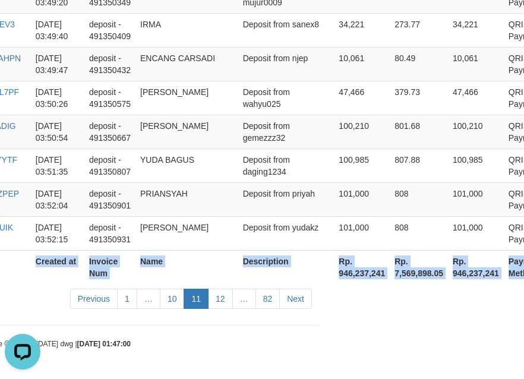
click at [179, 299] on link "10" at bounding box center [172, 299] width 25 height 20
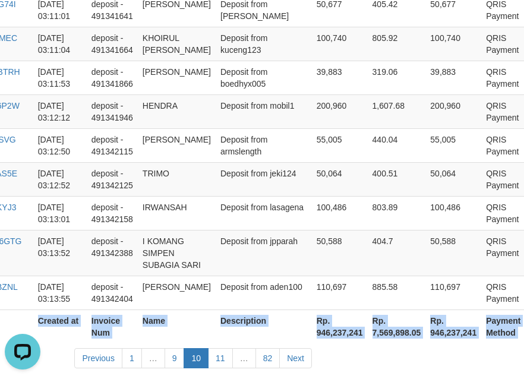
scroll to position [3724, 203]
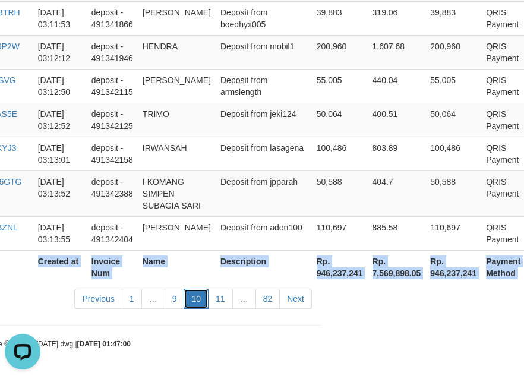
click at [198, 300] on link "10" at bounding box center [196, 299] width 25 height 20
click at [216, 302] on link "11" at bounding box center [220, 299] width 25 height 20
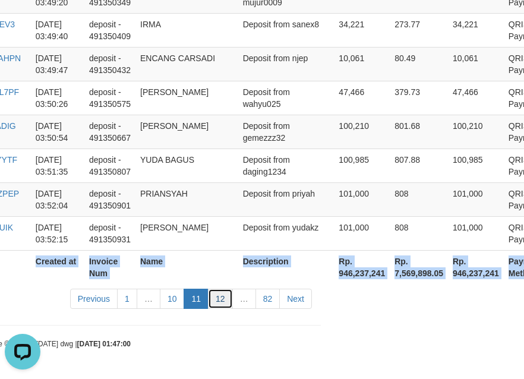
click at [220, 301] on link "12" at bounding box center [220, 299] width 25 height 20
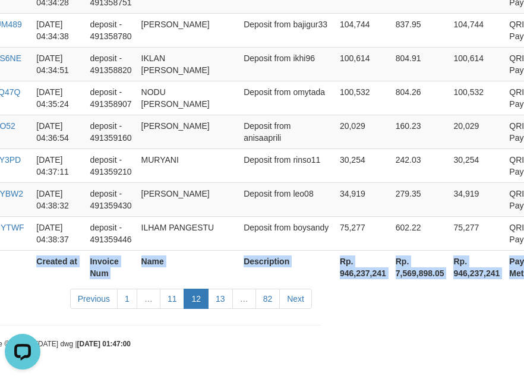
scroll to position [3664, 203]
click at [220, 298] on link "13" at bounding box center [220, 299] width 25 height 20
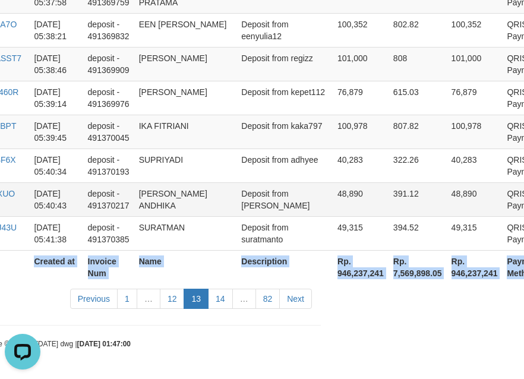
scroll to position [3641, 203]
click at [223, 299] on link "14" at bounding box center [220, 299] width 25 height 20
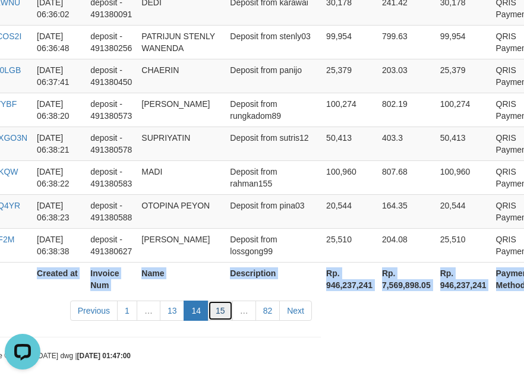
click at [227, 301] on link "15" at bounding box center [220, 311] width 25 height 20
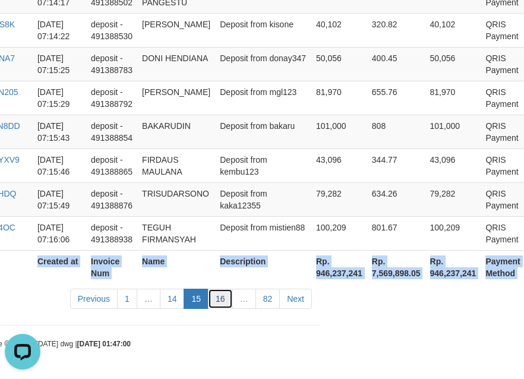
click at [228, 294] on link "16" at bounding box center [220, 299] width 25 height 20
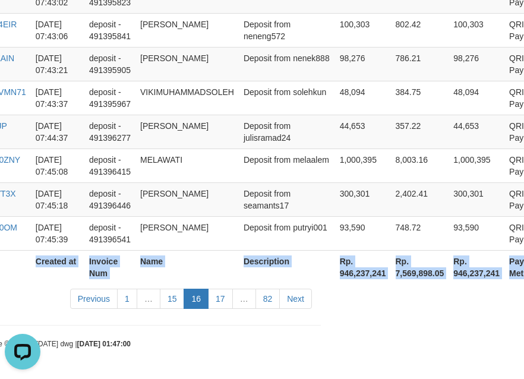
scroll to position [3629, 203]
click at [213, 301] on link "17" at bounding box center [220, 299] width 25 height 20
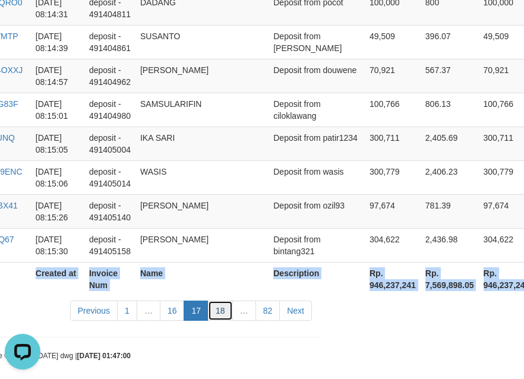
click at [211, 301] on link "18" at bounding box center [220, 311] width 25 height 20
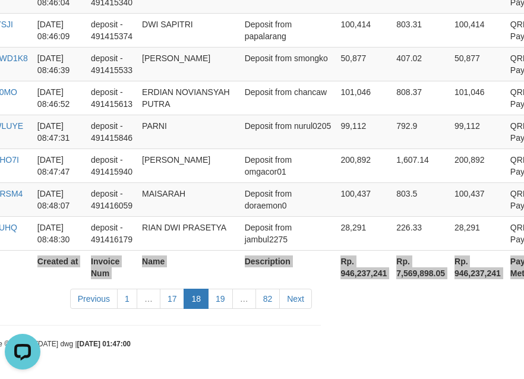
scroll to position [3676, 203]
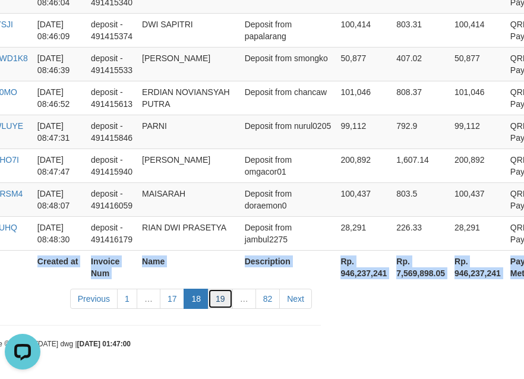
click at [231, 302] on link "19" at bounding box center [220, 299] width 25 height 20
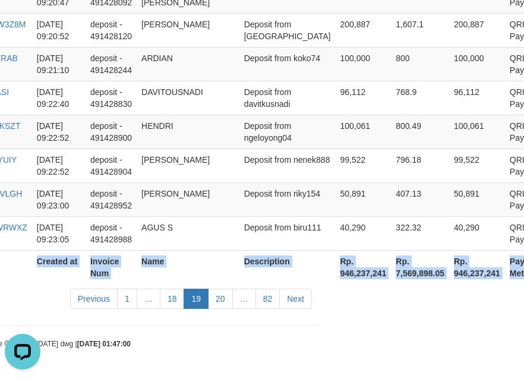
scroll to position [3664, 203]
click at [228, 298] on link "20" at bounding box center [220, 299] width 25 height 20
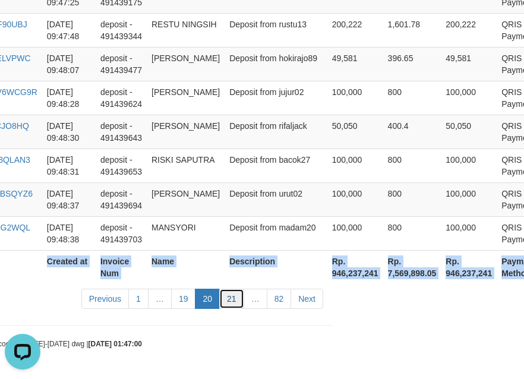
click at [229, 305] on link "21" at bounding box center [231, 299] width 25 height 20
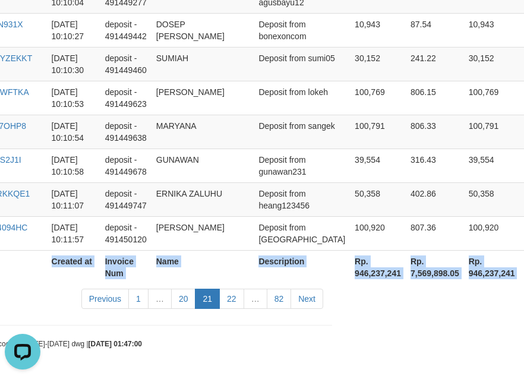
scroll to position [3641, 192]
click at [230, 301] on link "22" at bounding box center [231, 299] width 25 height 20
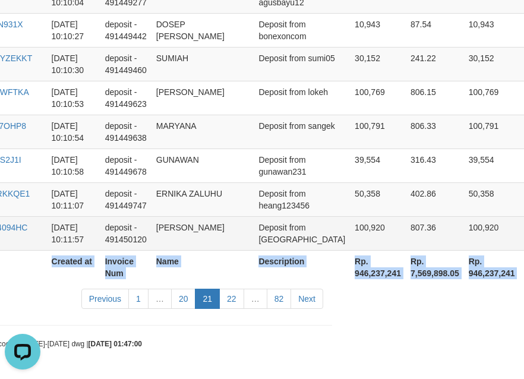
scroll to position [3629, 192]
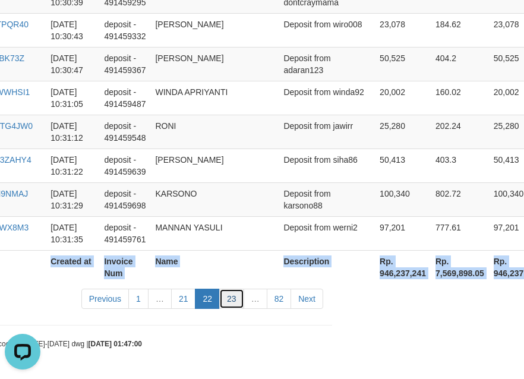
click at [230, 299] on link "23" at bounding box center [231, 299] width 25 height 20
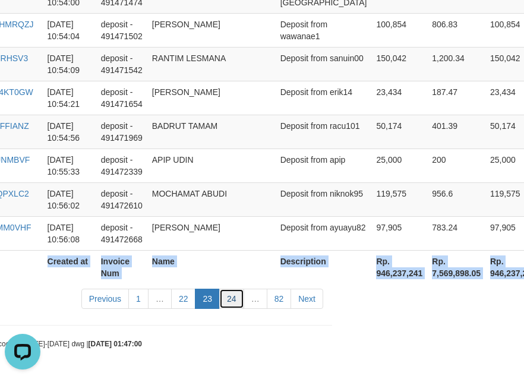
click at [229, 296] on link "24" at bounding box center [231, 299] width 25 height 20
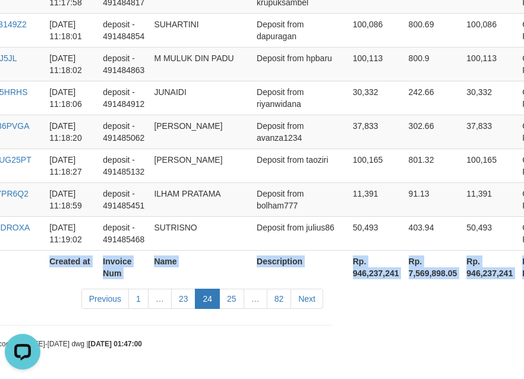
scroll to position [3664, 192]
drag, startPoint x: 209, startPoint y: 298, endPoint x: 221, endPoint y: 294, distance: 12.6
click at [210, 298] on link "24" at bounding box center [207, 299] width 25 height 20
click at [232, 294] on link "25" at bounding box center [231, 299] width 25 height 20
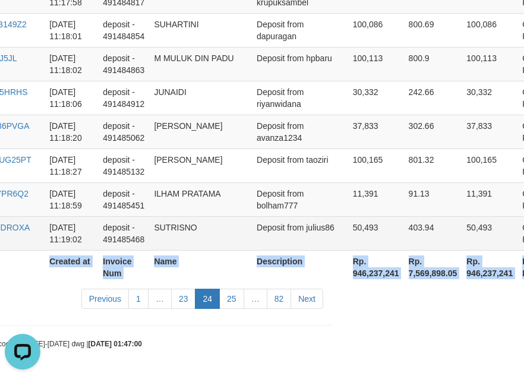
scroll to position [3688, 192]
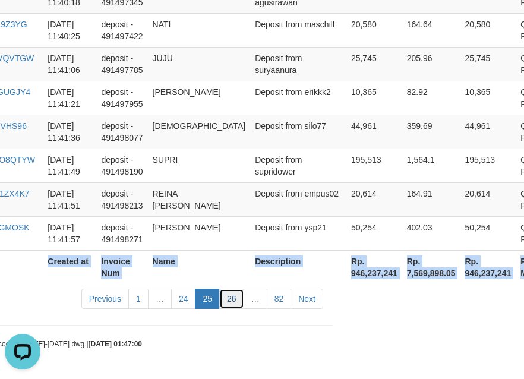
click at [222, 292] on link "26" at bounding box center [231, 299] width 25 height 20
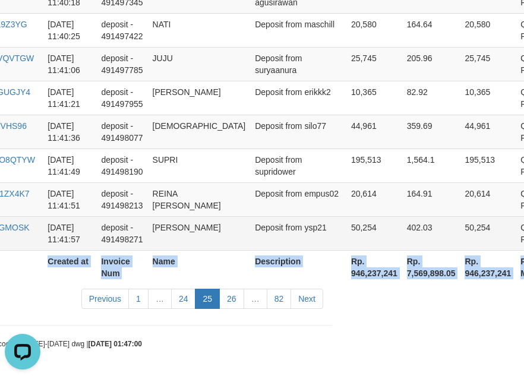
scroll to position [3641, 192]
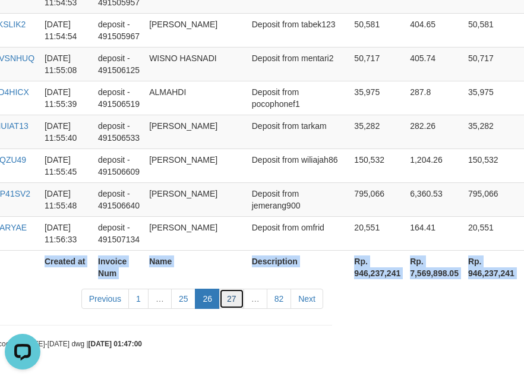
click at [241, 305] on link "27" at bounding box center [231, 299] width 25 height 20
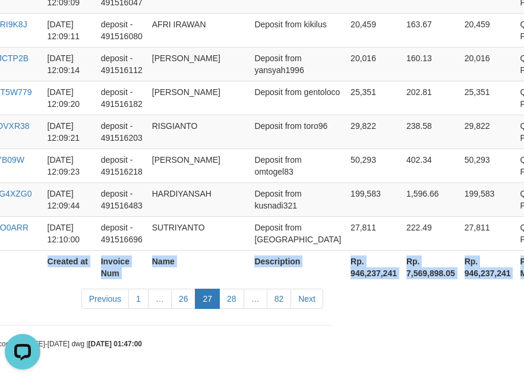
scroll to position [3700, 192]
click at [235, 301] on link "28" at bounding box center [231, 299] width 25 height 20
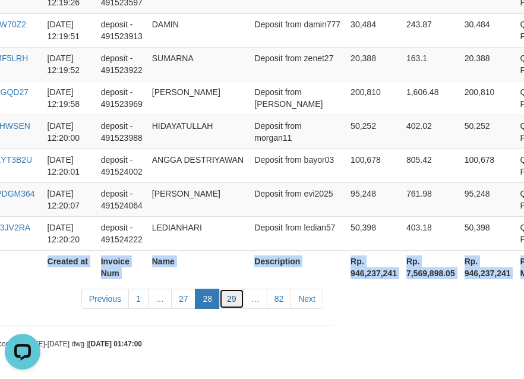
click at [223, 295] on link "29" at bounding box center [231, 299] width 25 height 20
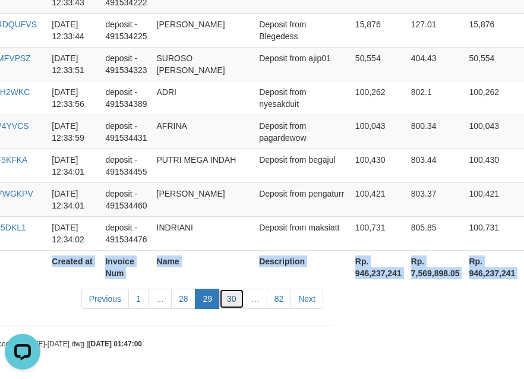
click at [238, 305] on link "30" at bounding box center [231, 299] width 25 height 20
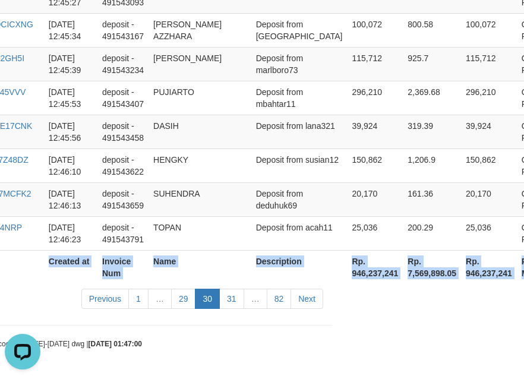
scroll to position [3641, 192]
click at [228, 293] on link "31" at bounding box center [231, 299] width 25 height 20
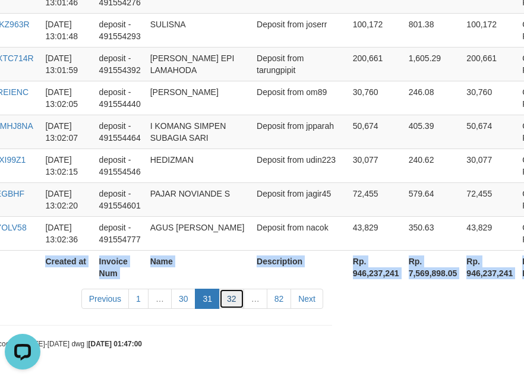
click at [225, 302] on link "32" at bounding box center [231, 299] width 25 height 20
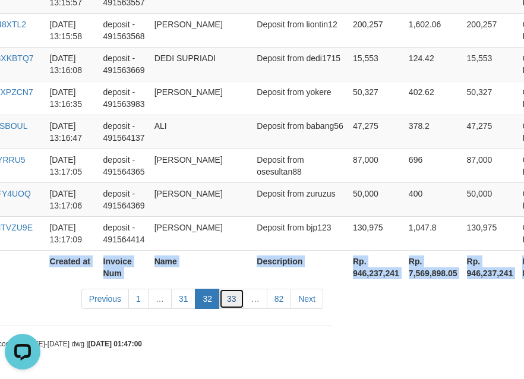
click at [234, 299] on link "33" at bounding box center [231, 299] width 25 height 20
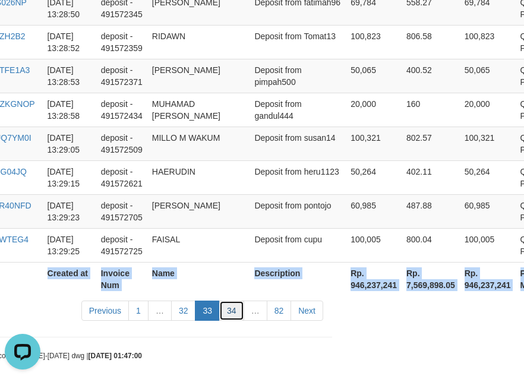
click at [242, 301] on link "34" at bounding box center [231, 311] width 25 height 20
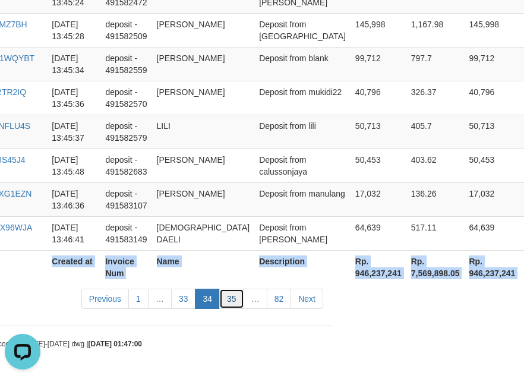
click at [230, 299] on link "35" at bounding box center [231, 299] width 25 height 20
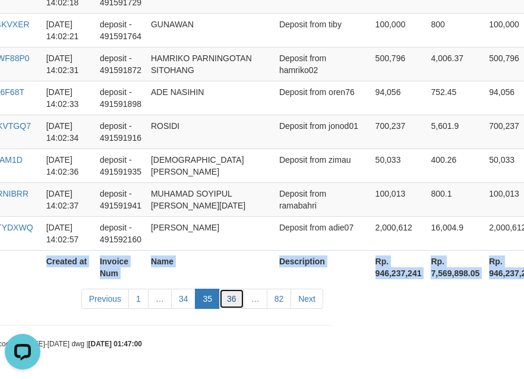
click at [235, 299] on link "36" at bounding box center [231, 299] width 25 height 20
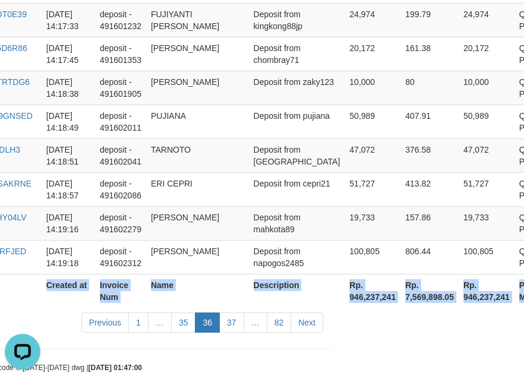
scroll to position [3641, 192]
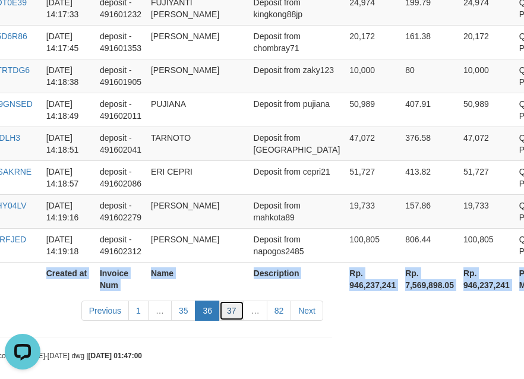
click at [235, 305] on link "37" at bounding box center [231, 311] width 25 height 20
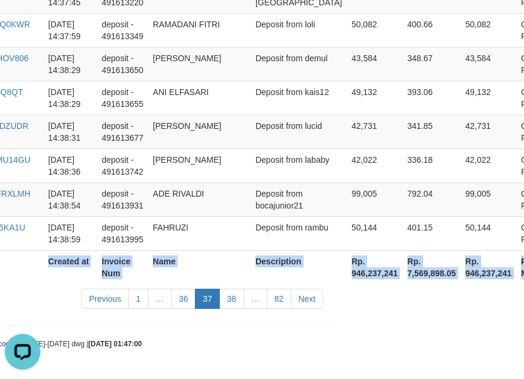
scroll to position [3629, 192]
click at [235, 308] on link "38" at bounding box center [231, 299] width 25 height 20
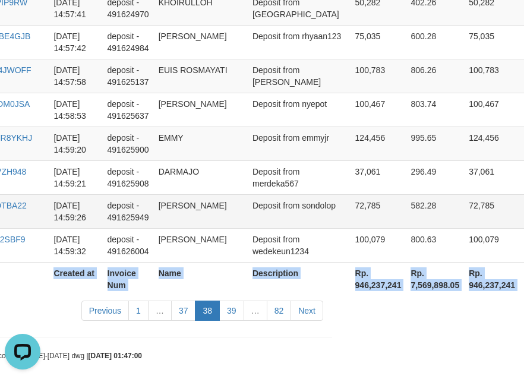
scroll to position [3641, 192]
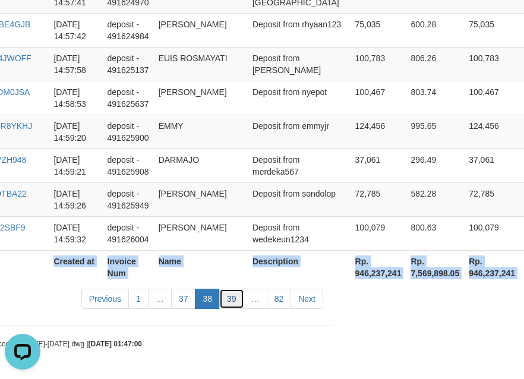
click at [229, 294] on link "39" at bounding box center [231, 299] width 25 height 20
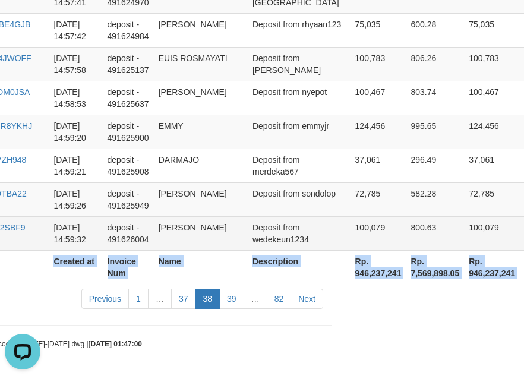
scroll to position [3712, 192]
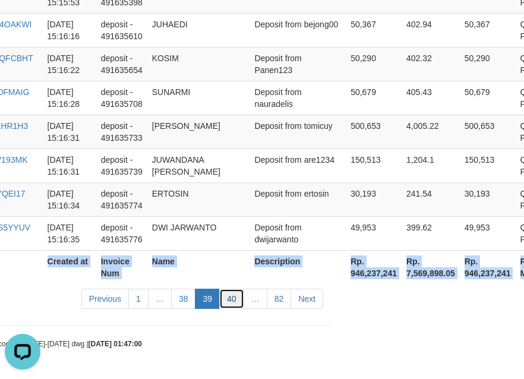
click at [234, 298] on link "40" at bounding box center [231, 299] width 25 height 20
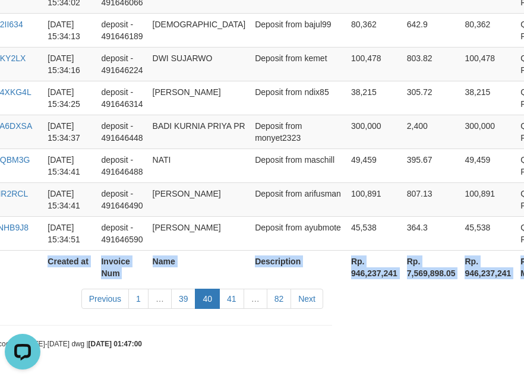
scroll to position [3700, 192]
click at [235, 296] on link "41" at bounding box center [231, 299] width 25 height 20
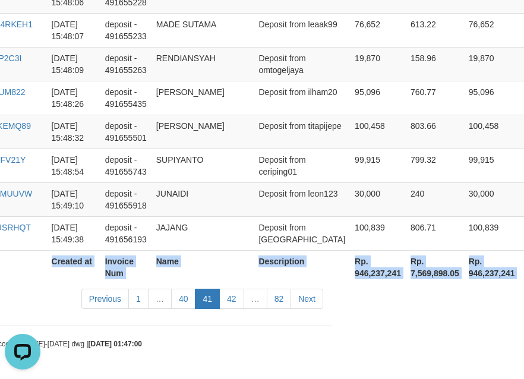
scroll to position [3629, 192]
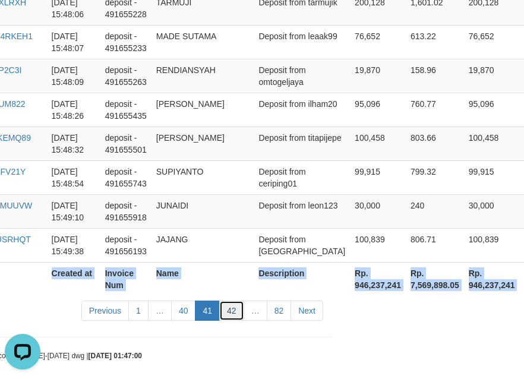
click at [228, 301] on link "42" at bounding box center [231, 311] width 25 height 20
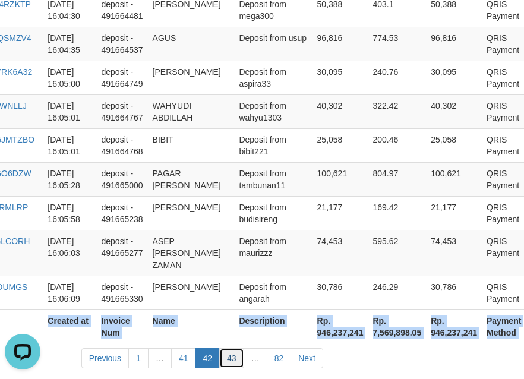
click at [231, 348] on link "43" at bounding box center [231, 358] width 25 height 20
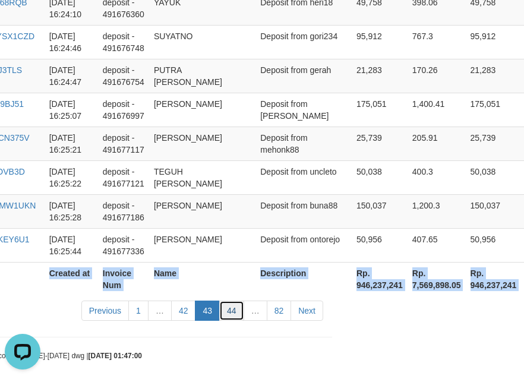
click at [235, 301] on link "44" at bounding box center [231, 311] width 25 height 20
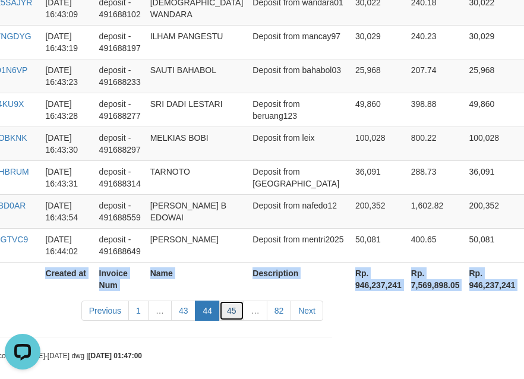
click at [239, 301] on link "45" at bounding box center [231, 311] width 25 height 20
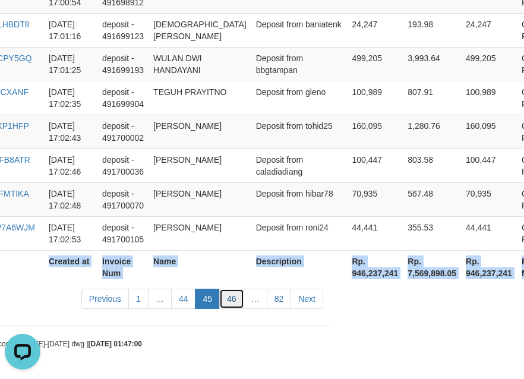
click at [241, 301] on link "46" at bounding box center [231, 299] width 25 height 20
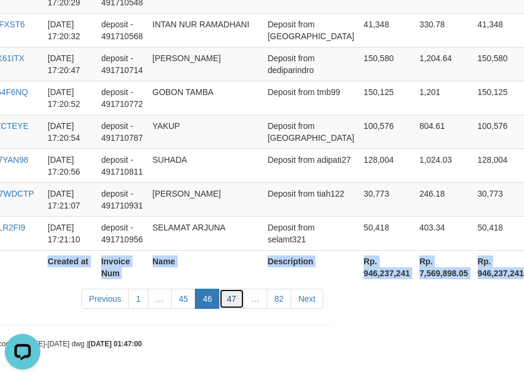
click at [236, 302] on link "47" at bounding box center [231, 299] width 25 height 20
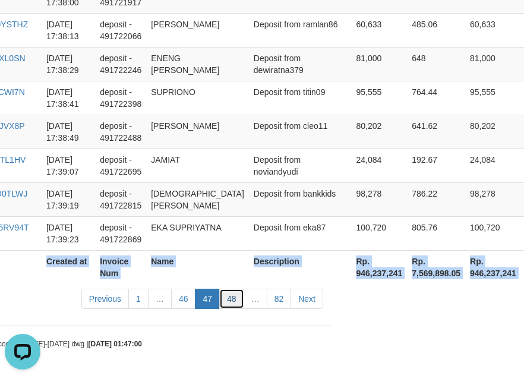
click at [239, 303] on link "48" at bounding box center [231, 299] width 25 height 20
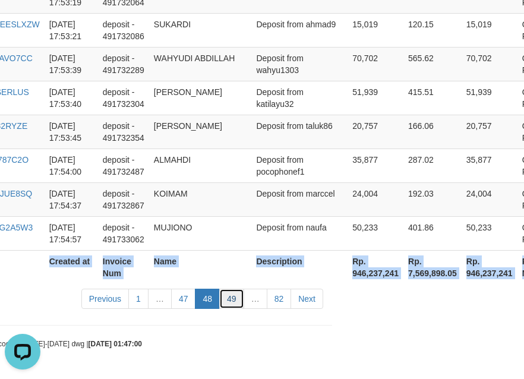
click at [236, 305] on link "49" at bounding box center [231, 299] width 25 height 20
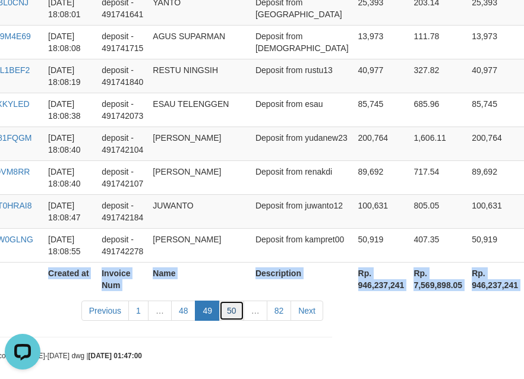
click at [235, 304] on link "50" at bounding box center [231, 311] width 25 height 20
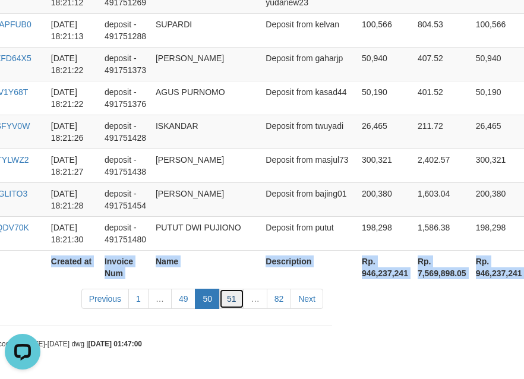
click at [232, 301] on link "51" at bounding box center [231, 299] width 25 height 20
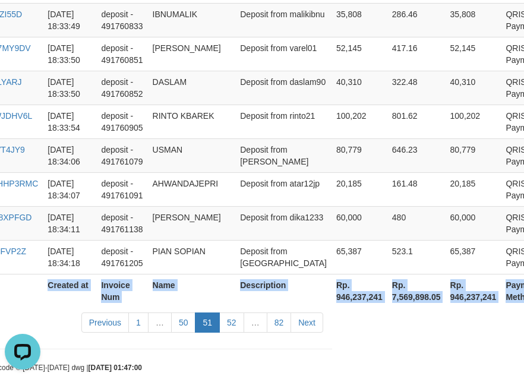
scroll to position [3641, 192]
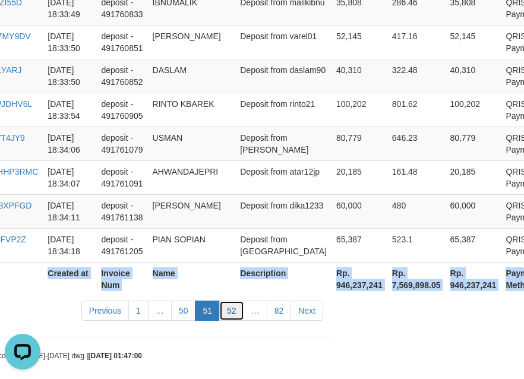
click at [228, 301] on link "52" at bounding box center [231, 311] width 25 height 20
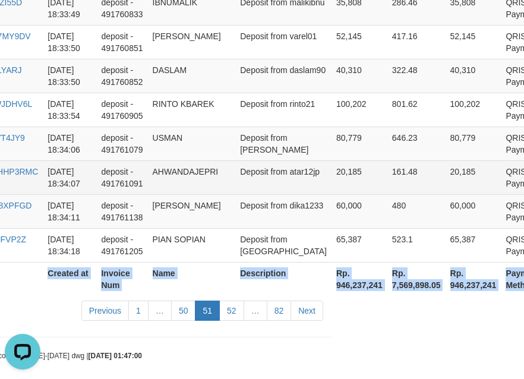
scroll to position [3629, 192]
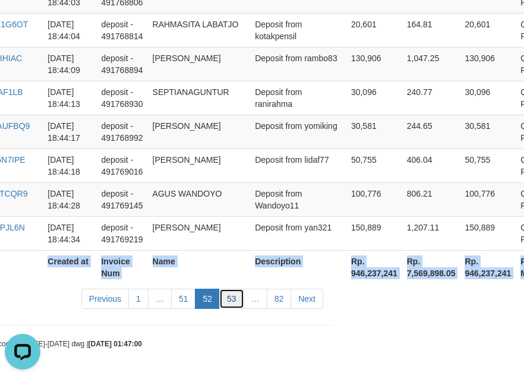
click at [226, 293] on link "53" at bounding box center [231, 299] width 25 height 20
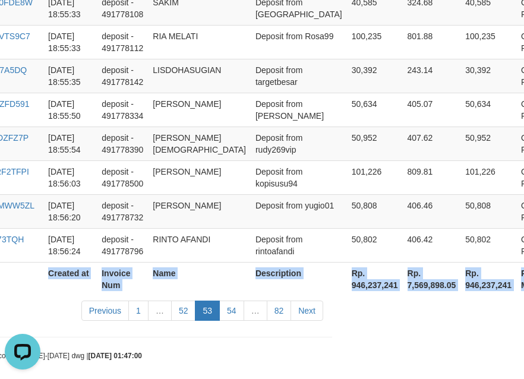
scroll to position [3676, 192]
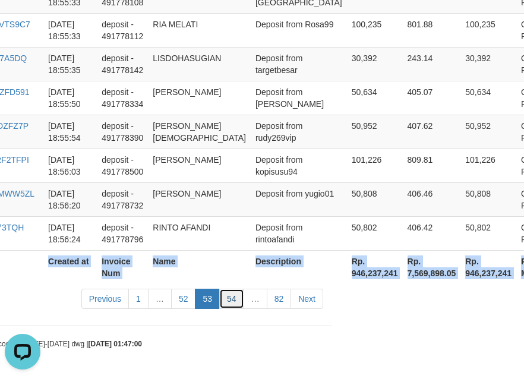
click at [227, 298] on link "54" at bounding box center [231, 299] width 25 height 20
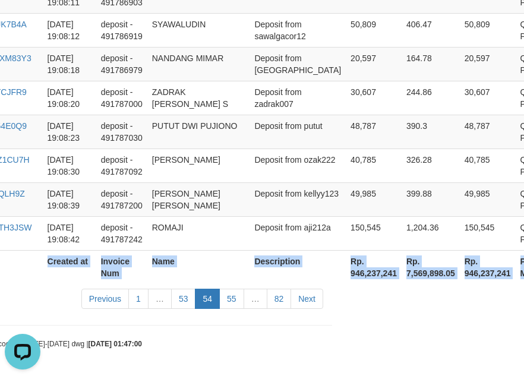
scroll to position [3653, 192]
click at [232, 295] on link "55" at bounding box center [231, 299] width 25 height 20
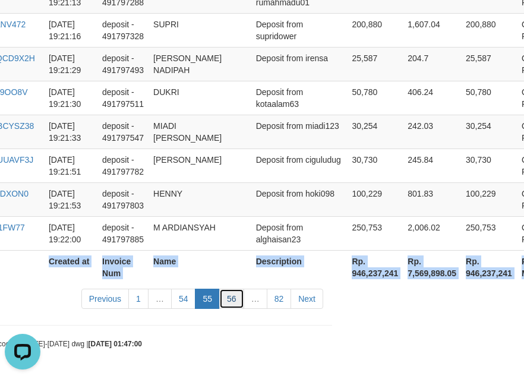
click at [229, 299] on link "56" at bounding box center [231, 299] width 25 height 20
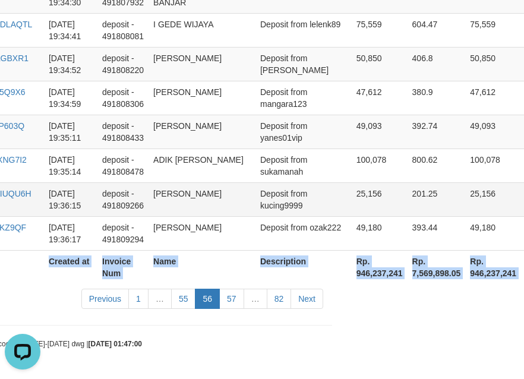
scroll to position [3629, 192]
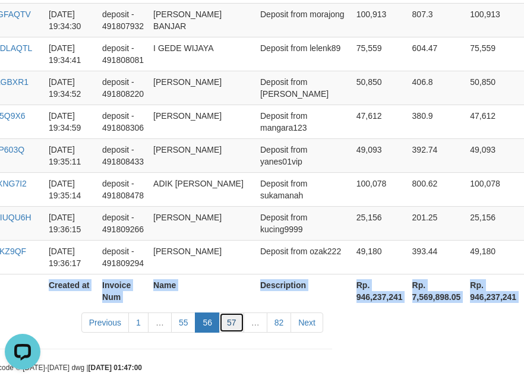
click at [233, 312] on link "57" at bounding box center [231, 322] width 25 height 20
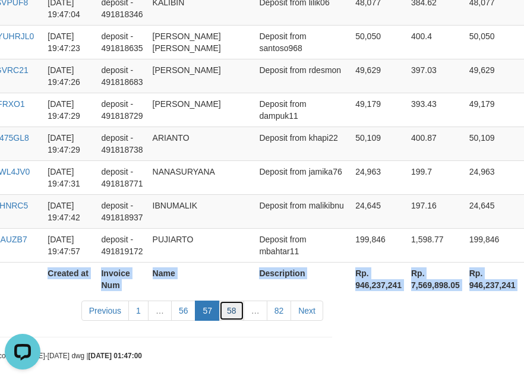
click at [227, 303] on link "58" at bounding box center [231, 311] width 25 height 20
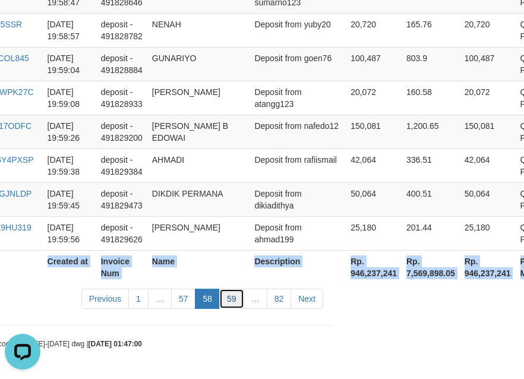
click at [221, 301] on link "59" at bounding box center [231, 299] width 25 height 20
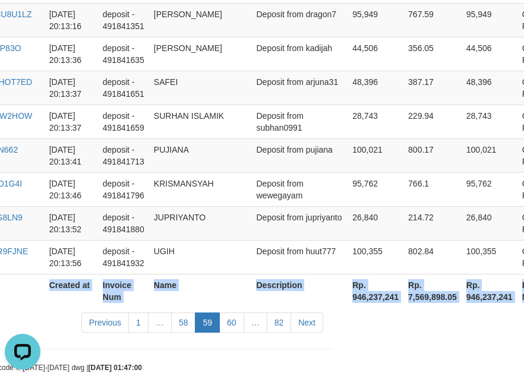
scroll to position [3664, 192]
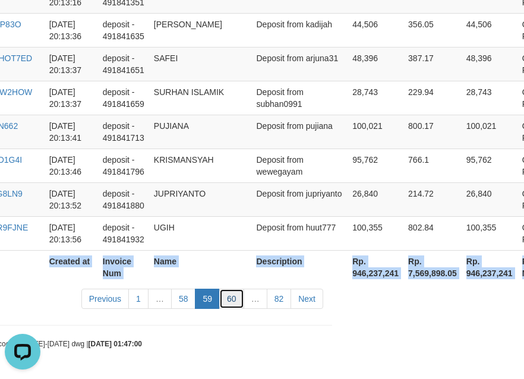
click at [230, 307] on link "60" at bounding box center [231, 299] width 25 height 20
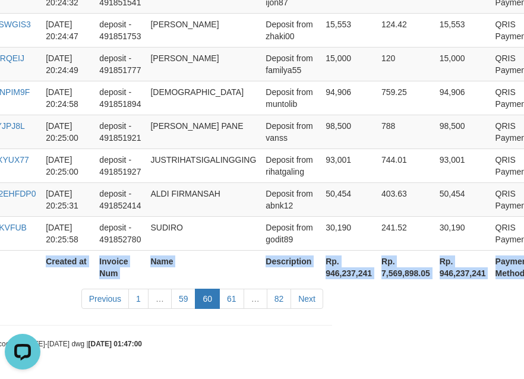
scroll to position [3629, 192]
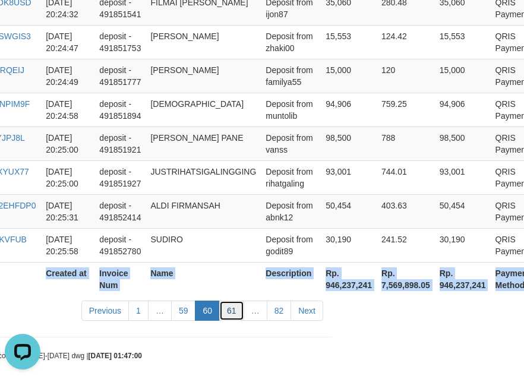
click at [232, 301] on link "61" at bounding box center [231, 311] width 25 height 20
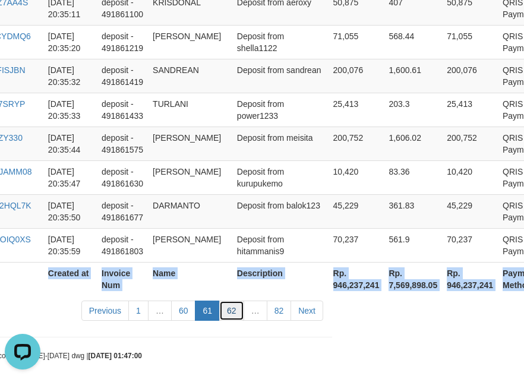
click at [233, 301] on link "62" at bounding box center [231, 311] width 25 height 20
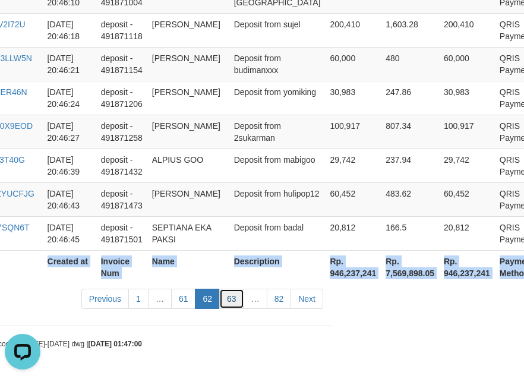
click at [235, 302] on link "63" at bounding box center [231, 299] width 25 height 20
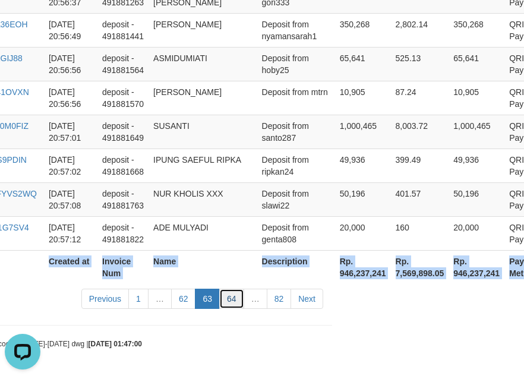
click at [234, 302] on link "64" at bounding box center [231, 299] width 25 height 20
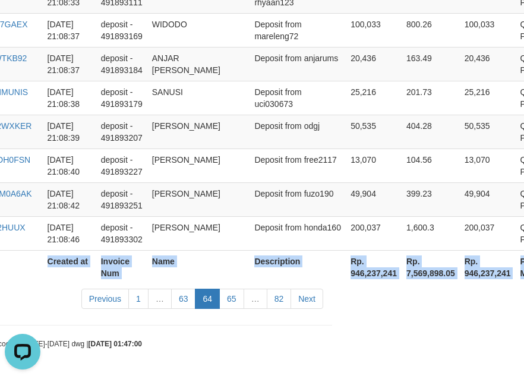
scroll to position [3641, 192]
click at [234, 302] on link "65" at bounding box center [231, 299] width 25 height 20
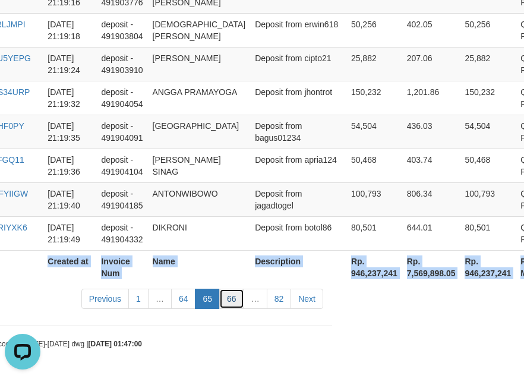
click at [239, 305] on link "66" at bounding box center [231, 299] width 25 height 20
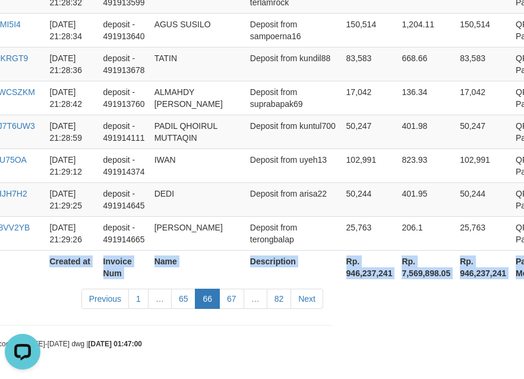
scroll to position [3641, 192]
click at [233, 304] on link "67" at bounding box center [231, 299] width 25 height 20
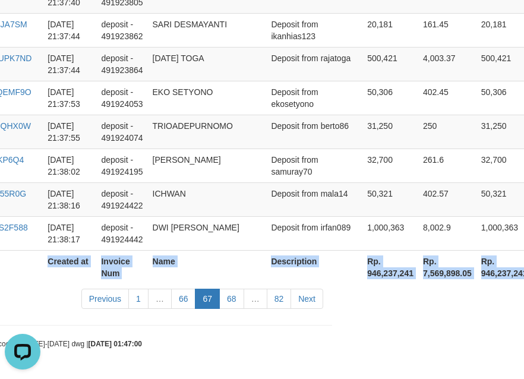
scroll to position [3629, 192]
click at [237, 305] on link "68" at bounding box center [231, 299] width 25 height 20
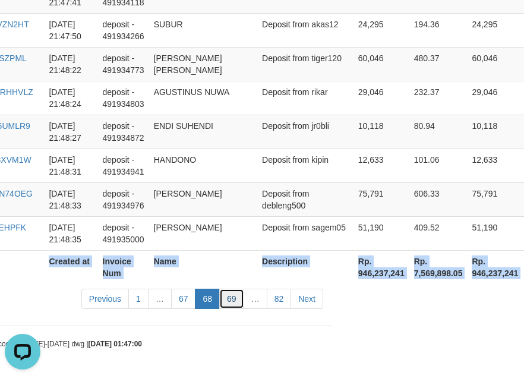
click at [233, 304] on link "69" at bounding box center [231, 299] width 25 height 20
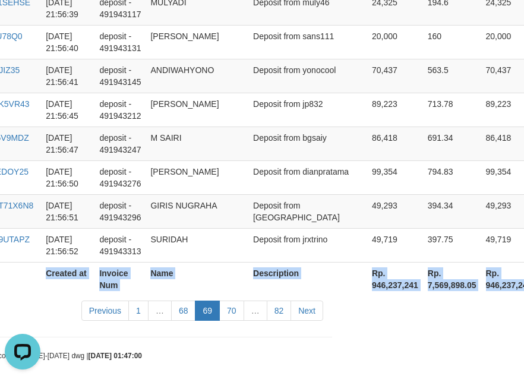
scroll to position [3653, 192]
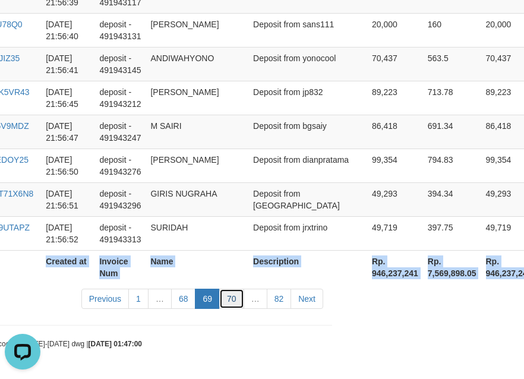
click at [232, 300] on link "70" at bounding box center [231, 299] width 25 height 20
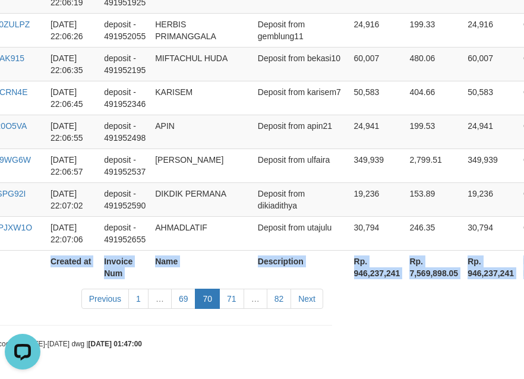
scroll to position [3641, 192]
click at [226, 302] on link "71" at bounding box center [231, 299] width 25 height 20
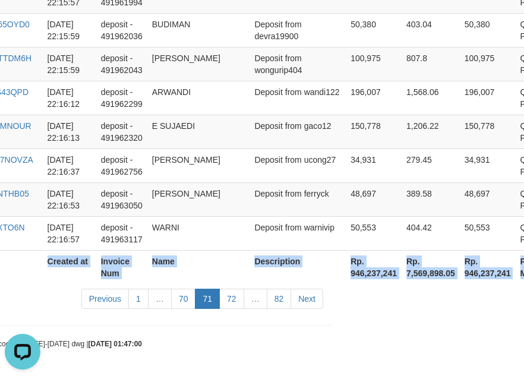
scroll to position [3629, 192]
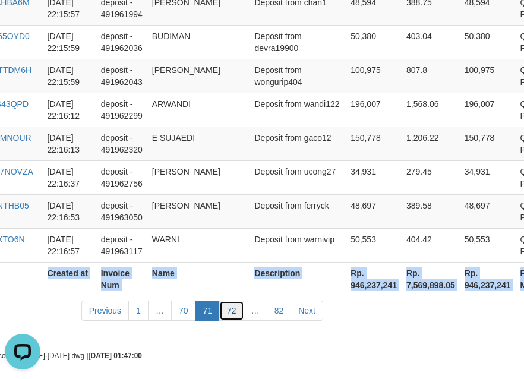
click at [228, 303] on link "72" at bounding box center [231, 311] width 25 height 20
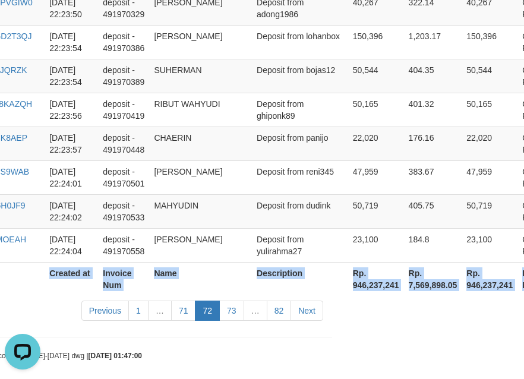
scroll to position [3664, 192]
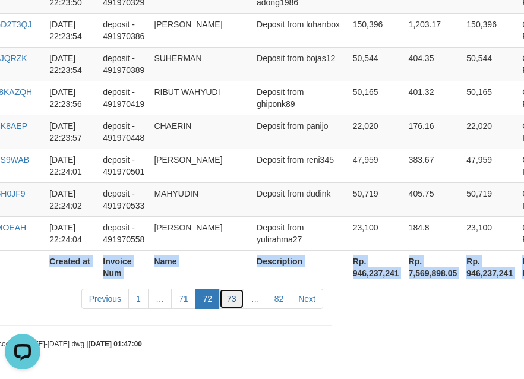
click at [228, 302] on link "73" at bounding box center [231, 299] width 25 height 20
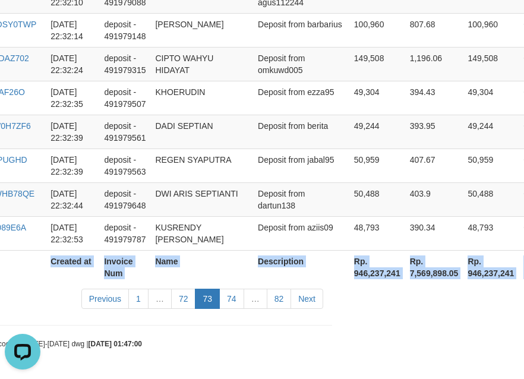
scroll to position [3641, 192]
click at [241, 299] on link "74" at bounding box center [231, 299] width 25 height 20
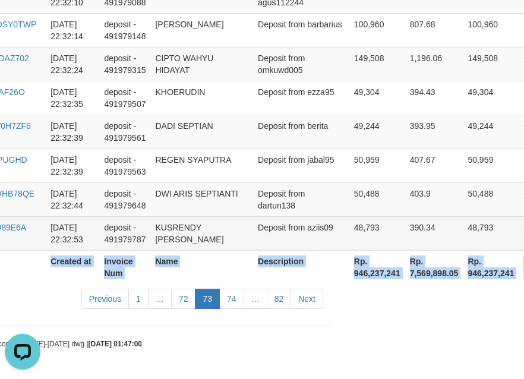
scroll to position [3629, 192]
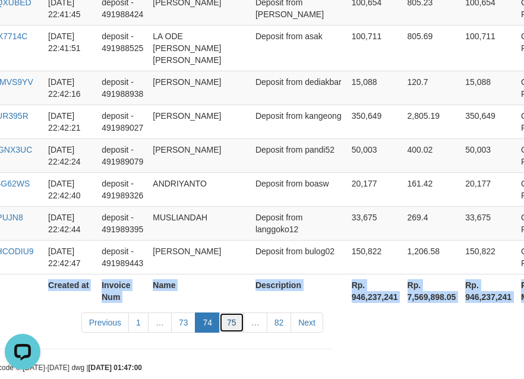
click at [241, 312] on link "75" at bounding box center [231, 322] width 25 height 20
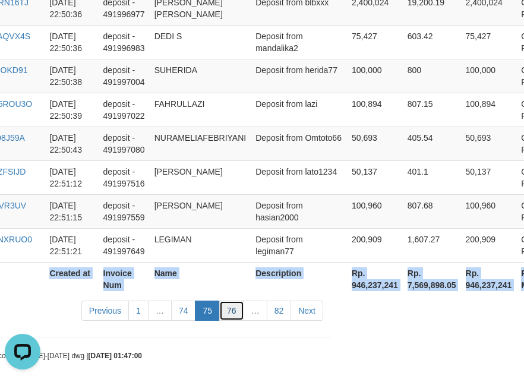
click at [228, 304] on link "76" at bounding box center [231, 311] width 25 height 20
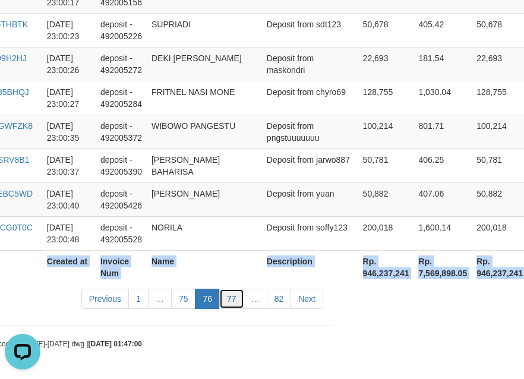
click at [230, 302] on link "77" at bounding box center [231, 299] width 25 height 20
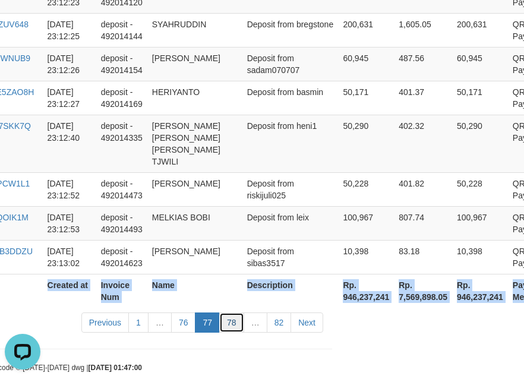
click at [231, 312] on link "78" at bounding box center [231, 322] width 25 height 20
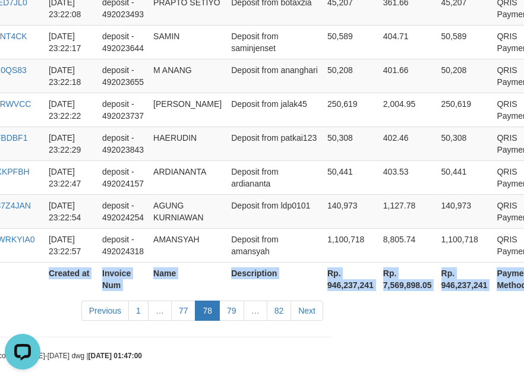
scroll to position [3641, 192]
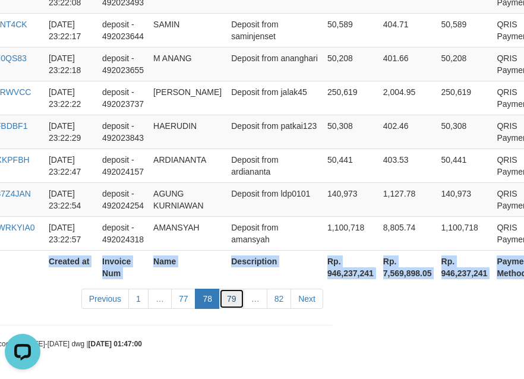
click at [238, 296] on link "79" at bounding box center [231, 299] width 25 height 20
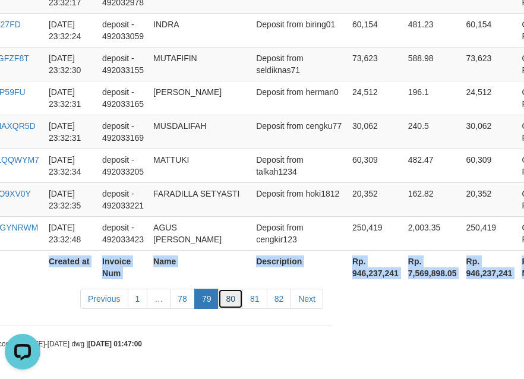
click at [226, 302] on link "80" at bounding box center [230, 299] width 25 height 20
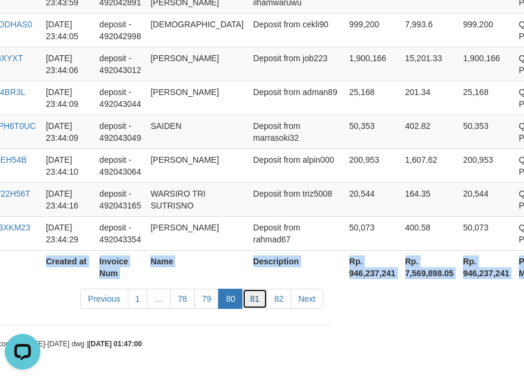
click at [254, 299] on link "81" at bounding box center [254, 299] width 25 height 20
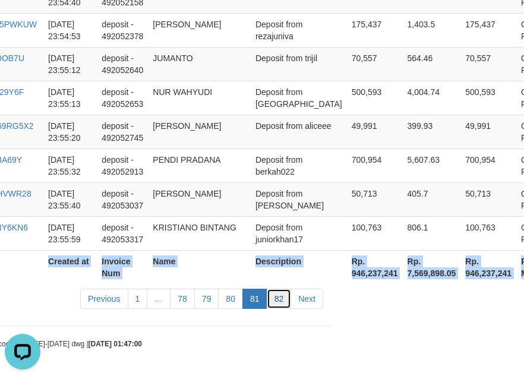
click at [286, 298] on link "82" at bounding box center [279, 299] width 25 height 20
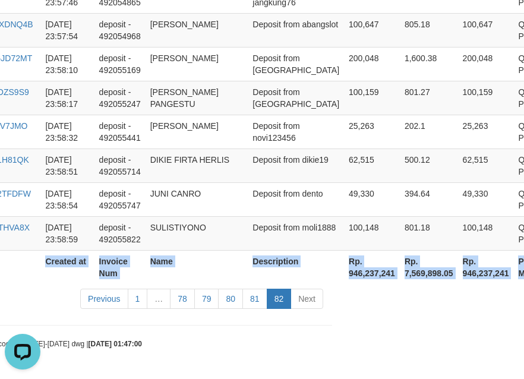
scroll to position [1407, 182]
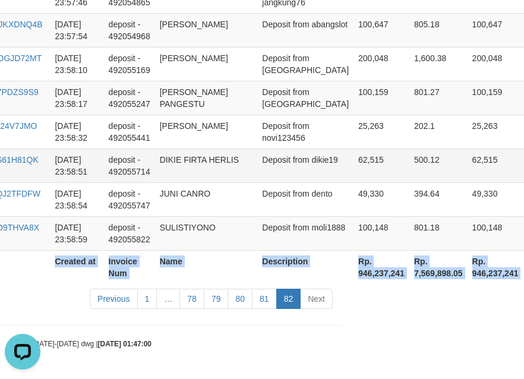
drag, startPoint x: 312, startPoint y: 144, endPoint x: 325, endPoint y: 140, distance: 13.9
click at [353, 149] on td "62,515" at bounding box center [381, 166] width 56 height 34
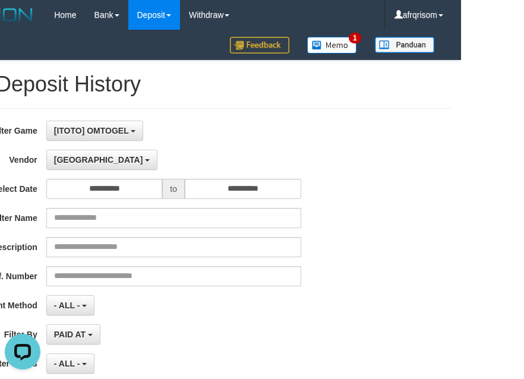
scroll to position [0, 0]
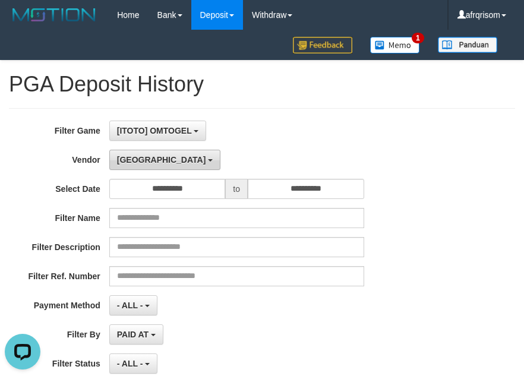
click at [129, 162] on span "[GEOGRAPHIC_DATA]" at bounding box center [161, 160] width 89 height 10
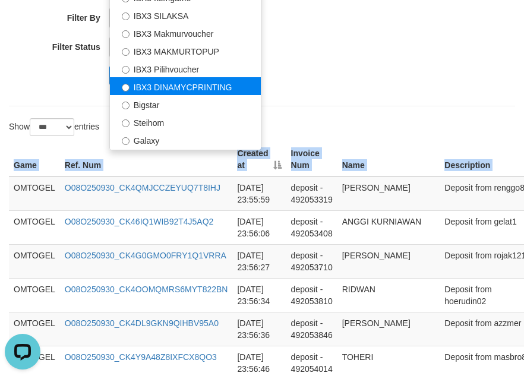
scroll to position [443, 0]
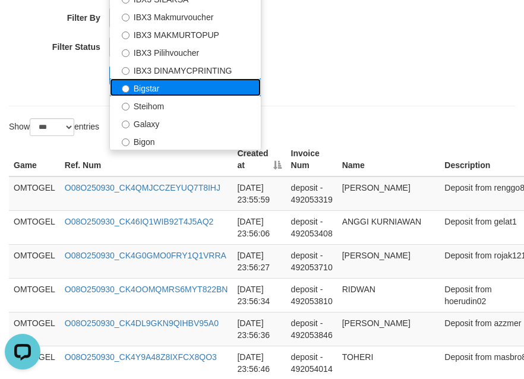
click at [218, 87] on label "Bigstar" at bounding box center [185, 87] width 151 height 18
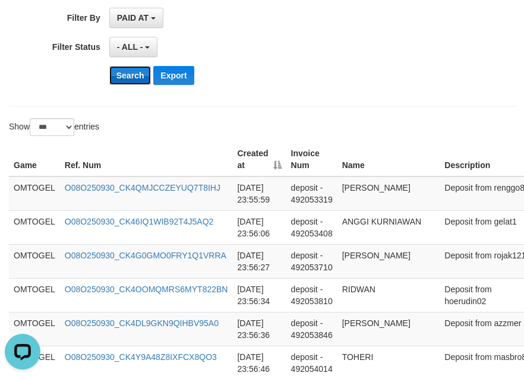
click at [119, 66] on button "Search" at bounding box center [130, 75] width 42 height 19
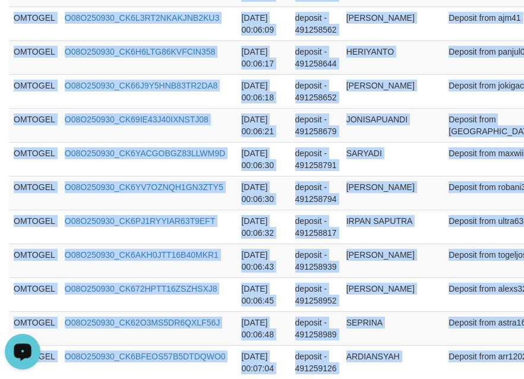
drag, startPoint x: 12, startPoint y: 189, endPoint x: 299, endPoint y: 544, distance: 455.3
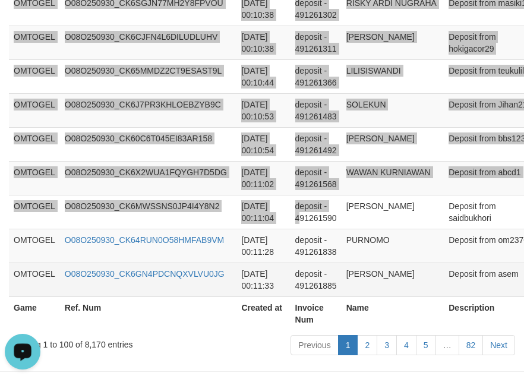
scroll to position [3641, 0]
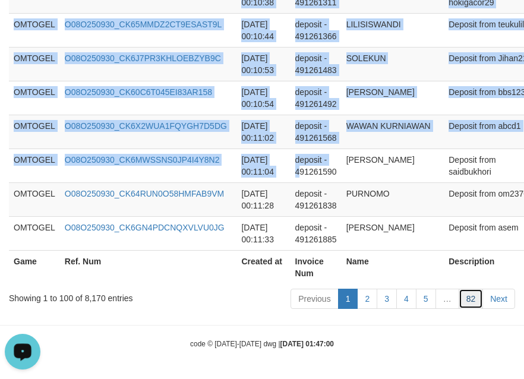
click at [465, 301] on link "82" at bounding box center [471, 299] width 25 height 20
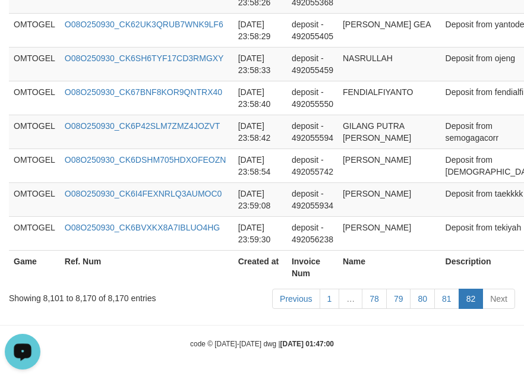
scroll to position [2637, 0]
click at [378, 289] on link "78" at bounding box center [374, 299] width 25 height 20
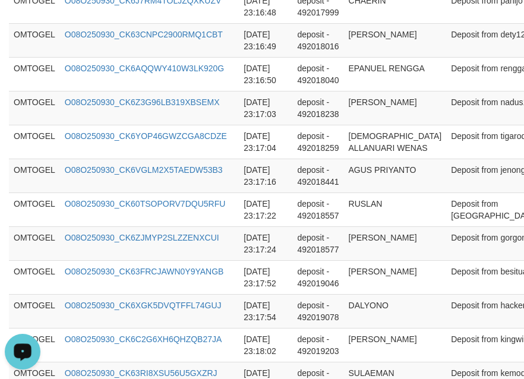
scroll to position [3641, 0]
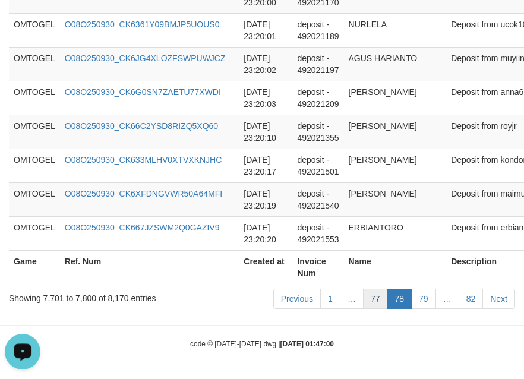
click at [375, 296] on link "77" at bounding box center [375, 299] width 25 height 20
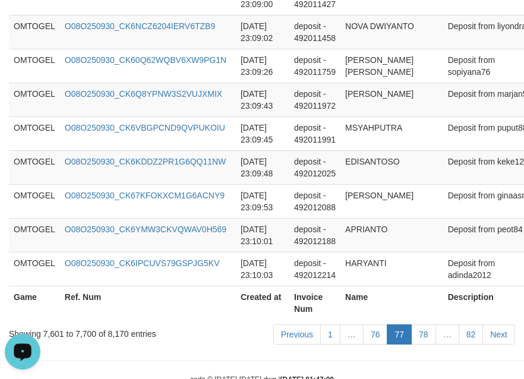
click at [375, 324] on link "76" at bounding box center [375, 334] width 25 height 20
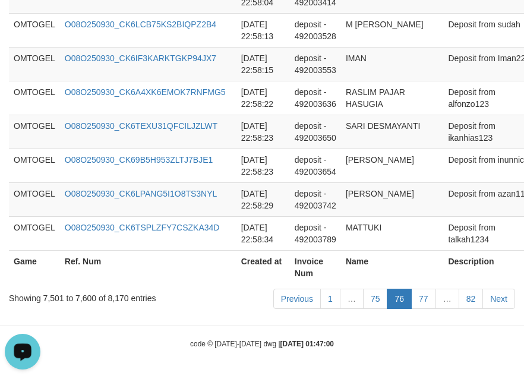
click at [375, 296] on link "75" at bounding box center [375, 299] width 25 height 20
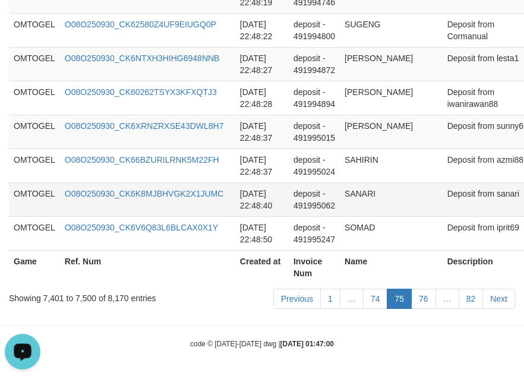
click at [409, 187] on td "SANARI" at bounding box center [391, 199] width 103 height 34
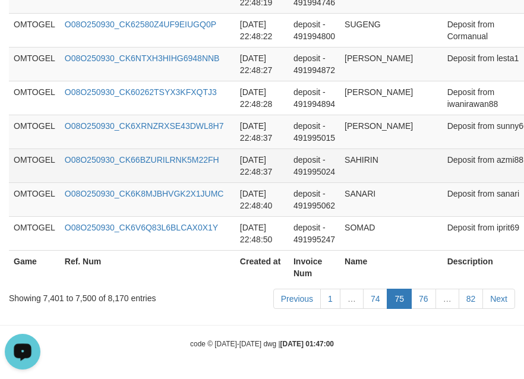
click at [227, 170] on td "O08O250930_CK66BZURILRNK5M22FH" at bounding box center [147, 166] width 175 height 34
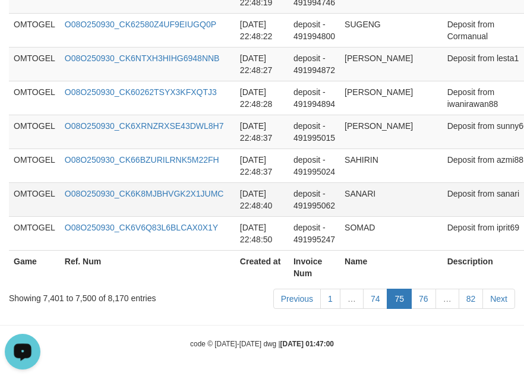
click at [323, 195] on td "deposit - 491995062" at bounding box center [314, 199] width 51 height 34
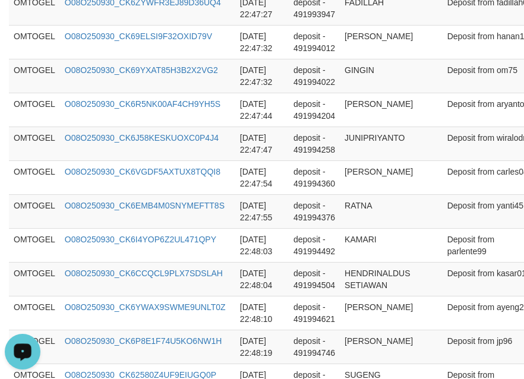
scroll to position [3075, 0]
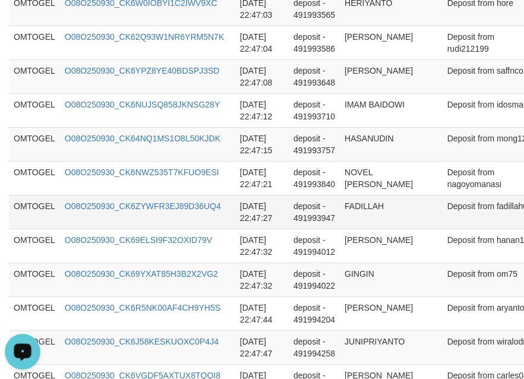
click at [269, 196] on td "[DATE] 22:47:27" at bounding box center [261, 212] width 53 height 34
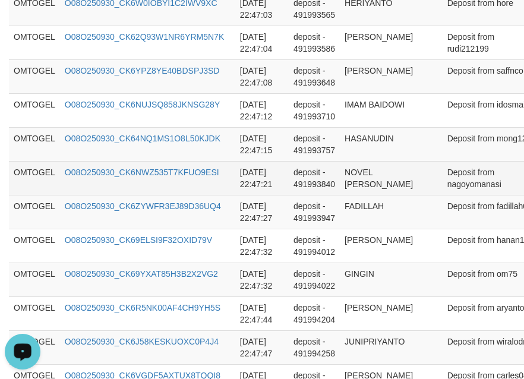
click at [206, 194] on td "O08O250930_CK6NWZ535T7KFUO9ESI" at bounding box center [147, 178] width 175 height 34
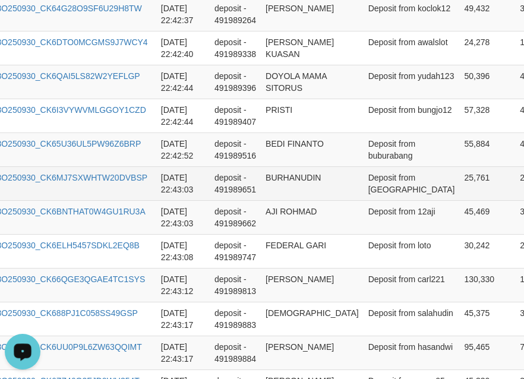
scroll to position [1173, 0]
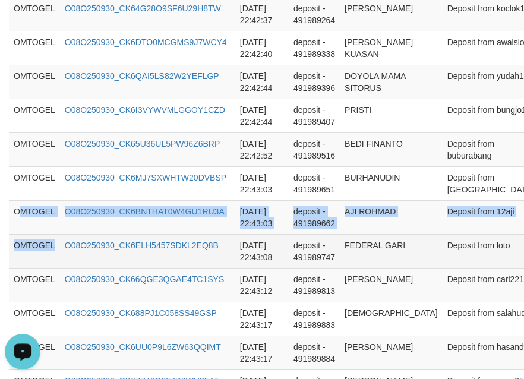
drag, startPoint x: 18, startPoint y: 214, endPoint x: 56, endPoint y: 252, distance: 54.2
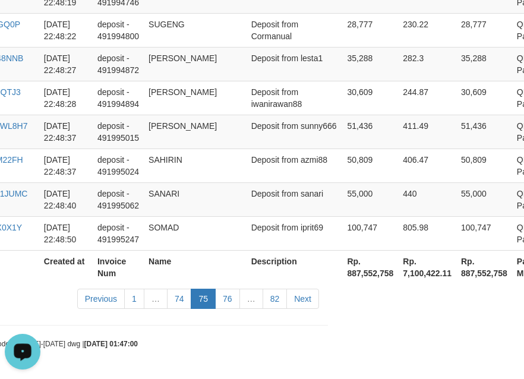
scroll to position [3629, 230]
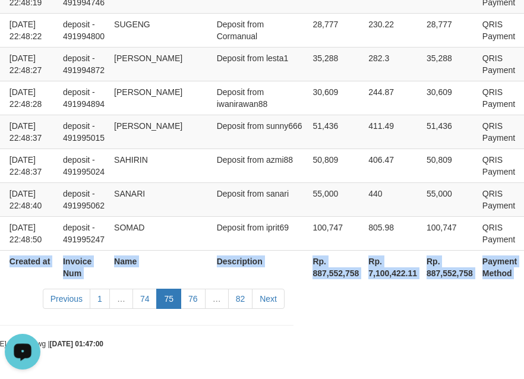
drag, startPoint x: 11, startPoint y: 206, endPoint x: 536, endPoint y: 231, distance: 525.1
click at [198, 297] on link "76" at bounding box center [193, 299] width 25 height 20
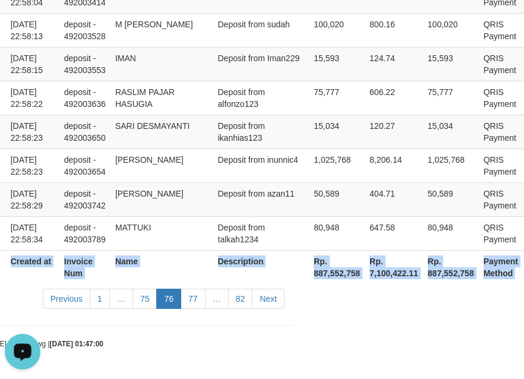
scroll to position [3629, 214]
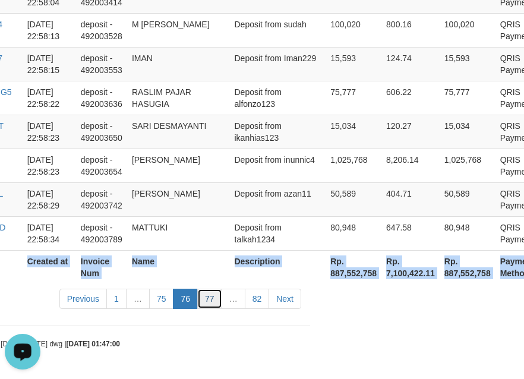
click at [211, 303] on link "77" at bounding box center [209, 299] width 25 height 20
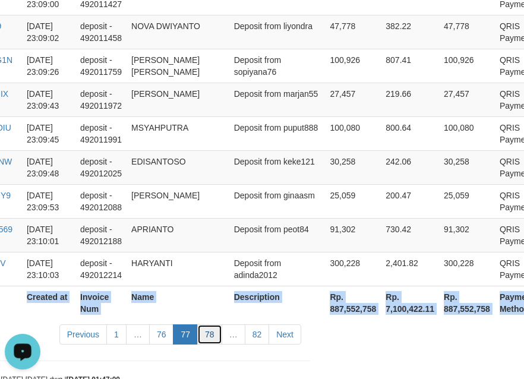
click at [198, 324] on link "78" at bounding box center [209, 334] width 25 height 20
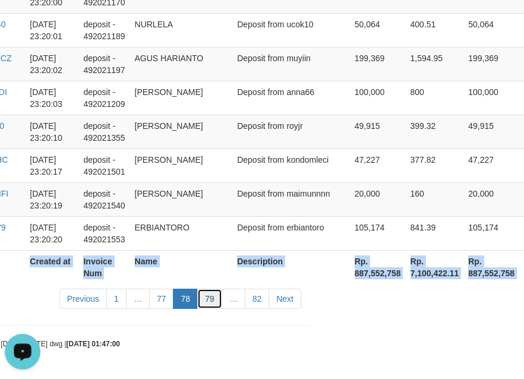
click at [208, 302] on link "79" at bounding box center [209, 299] width 25 height 20
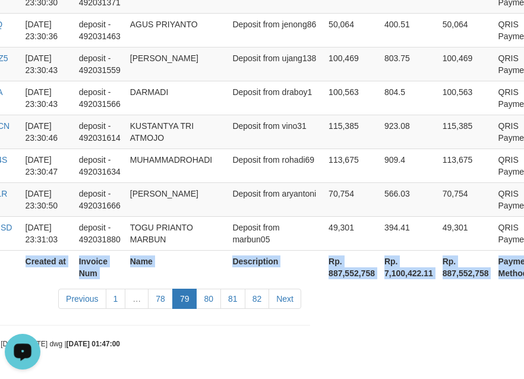
scroll to position [3629, 214]
click at [204, 298] on link "80" at bounding box center [208, 299] width 25 height 20
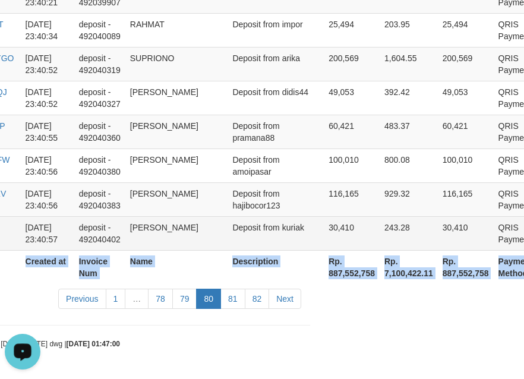
scroll to position [3736, 197]
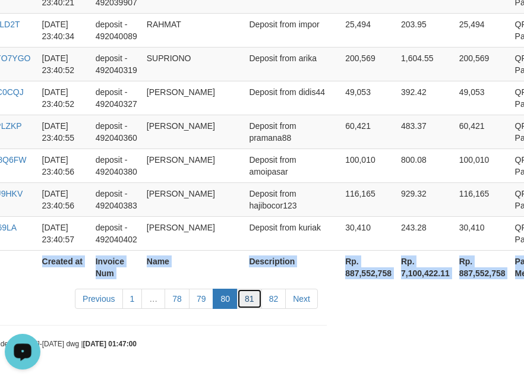
click at [248, 299] on link "81" at bounding box center [249, 299] width 25 height 20
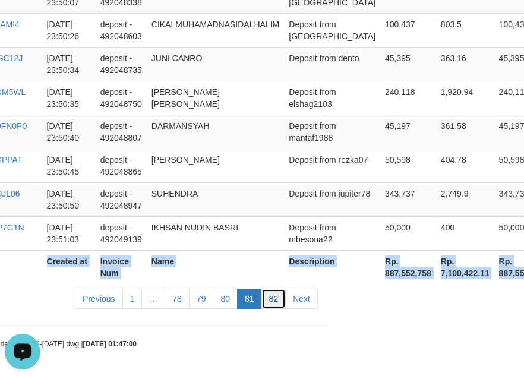
click at [274, 294] on link "82" at bounding box center [273, 299] width 25 height 20
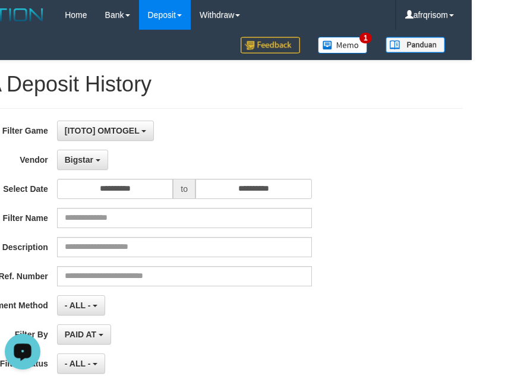
scroll to position [0, 0]
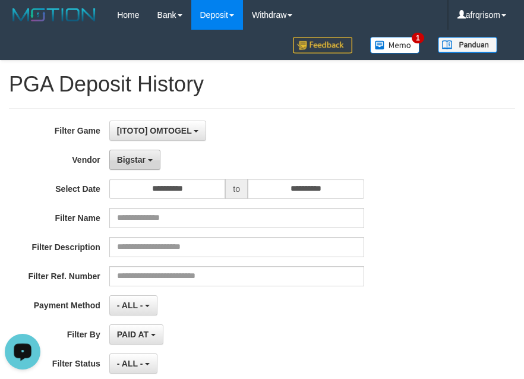
click at [141, 166] on button "Bigstar" at bounding box center [134, 160] width 51 height 20
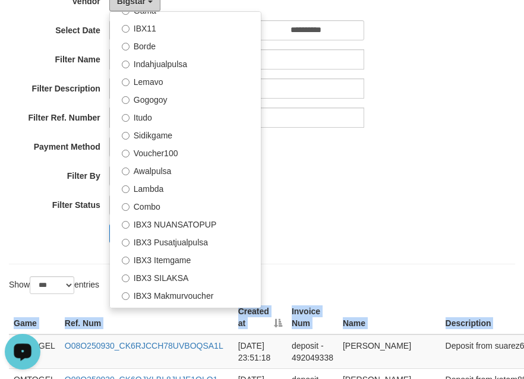
scroll to position [285, 0]
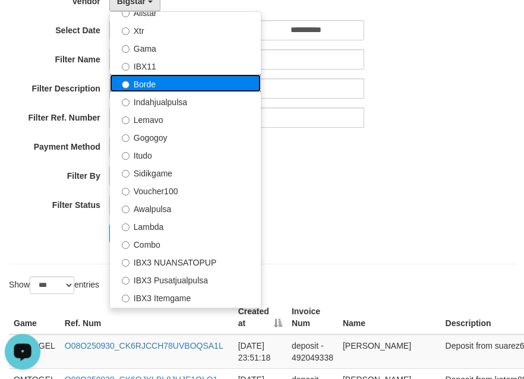
click at [165, 80] on label "Borde" at bounding box center [185, 83] width 151 height 18
select select "**********"
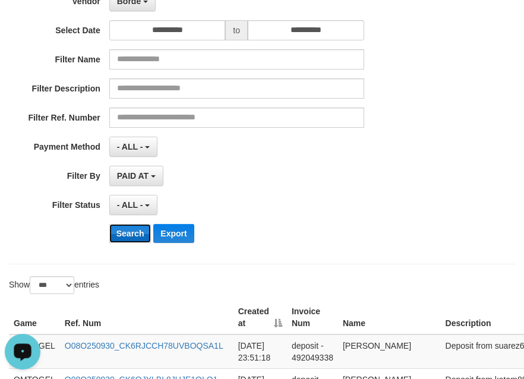
click at [138, 234] on button "Search" at bounding box center [130, 233] width 42 height 19
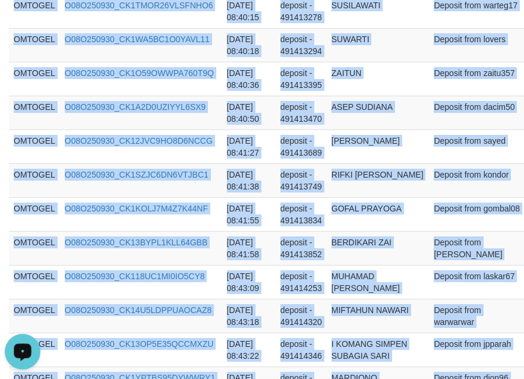
scroll to position [3653, 184]
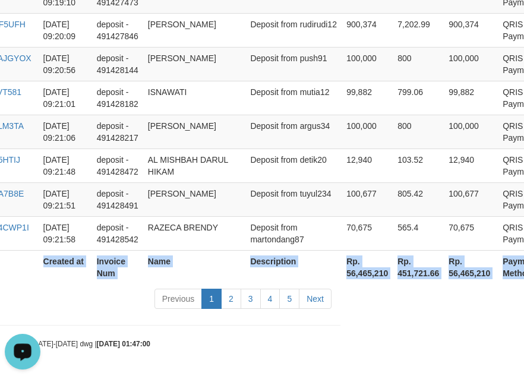
drag, startPoint x: 16, startPoint y: 109, endPoint x: 528, endPoint y: 234, distance: 527.1
click at [234, 296] on link "2" at bounding box center [231, 299] width 20 height 20
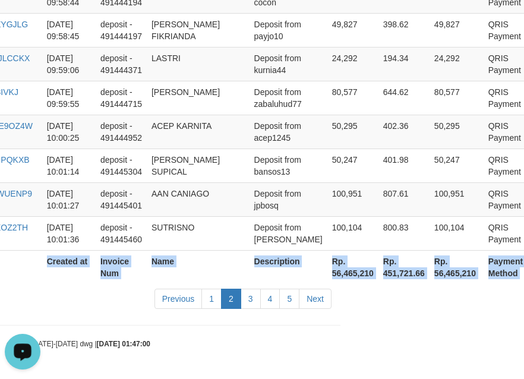
scroll to position [3629, 184]
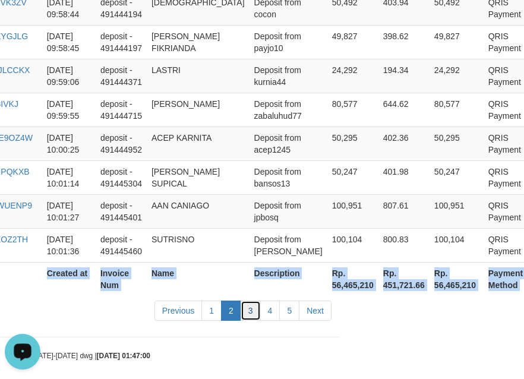
click at [251, 302] on link "3" at bounding box center [251, 311] width 20 height 20
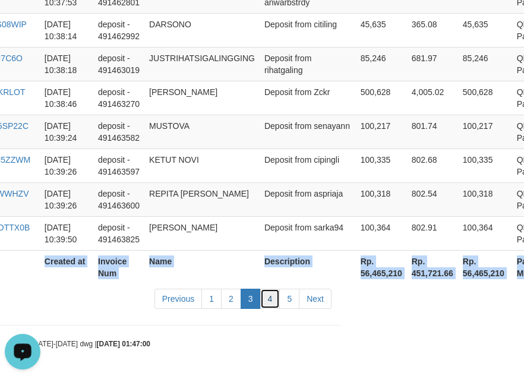
click at [271, 300] on link "4" at bounding box center [270, 299] width 20 height 20
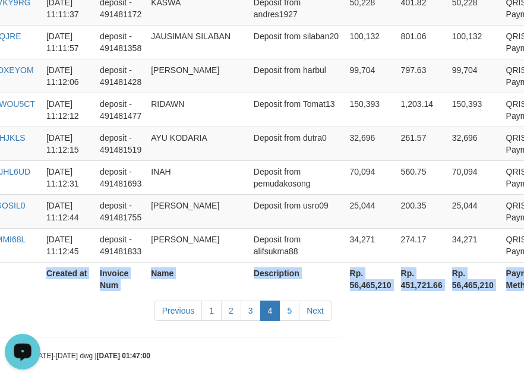
scroll to position [3712, 181]
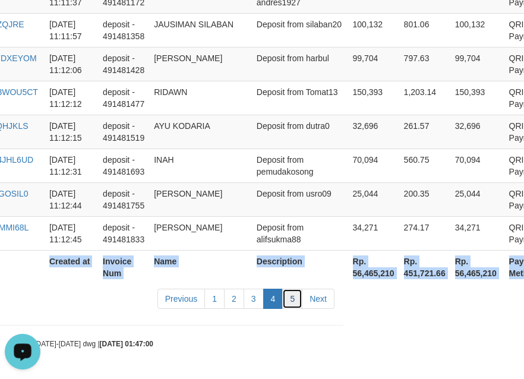
click at [285, 302] on link "5" at bounding box center [292, 299] width 20 height 20
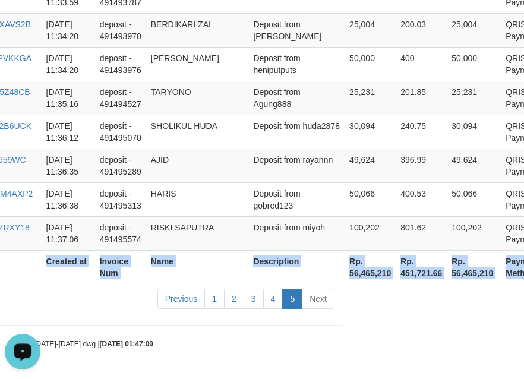
scroll to position [2830, 175]
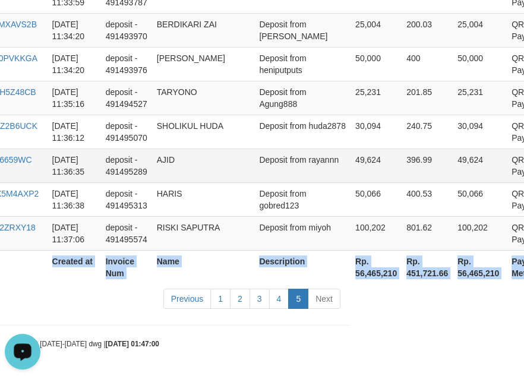
click at [350, 165] on td "49,624" at bounding box center [375, 166] width 51 height 34
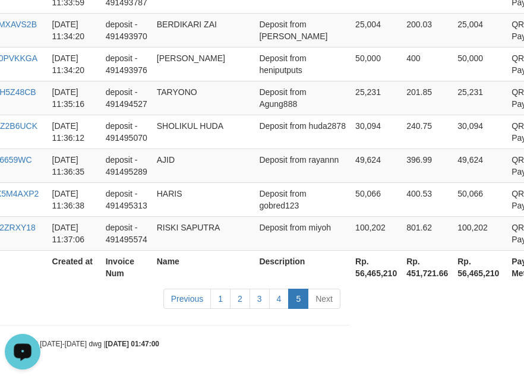
drag, startPoint x: 263, startPoint y: 344, endPoint x: 271, endPoint y: 343, distance: 8.4
click at [267, 343] on div "code © [DATE]-[DATE] dwg | [DATE] 01:47:00" at bounding box center [87, 343] width 524 height 12
drag, startPoint x: 361, startPoint y: 335, endPoint x: 313, endPoint y: 362, distance: 55.0
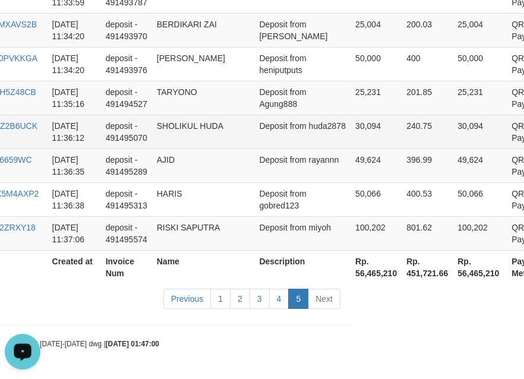
click at [211, 128] on td "SHOLIKUL HUDA" at bounding box center [203, 132] width 103 height 34
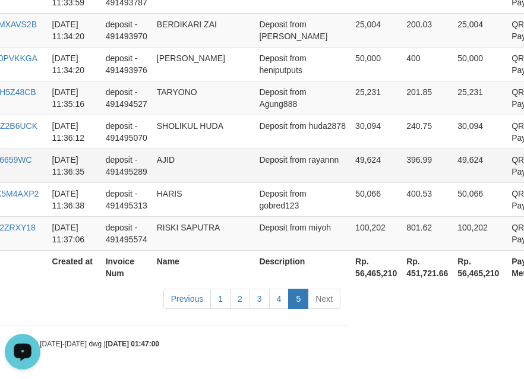
click at [264, 174] on td "Deposit from rayannn" at bounding box center [302, 166] width 96 height 34
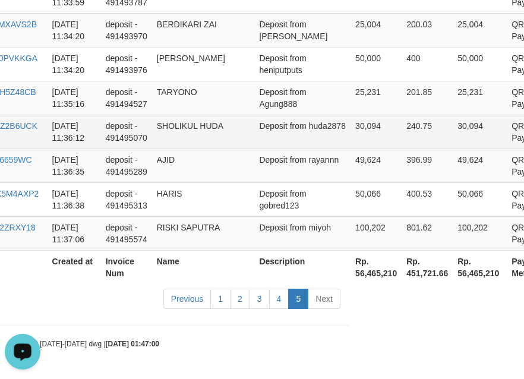
click at [254, 128] on td "Deposit from huda2878" at bounding box center [302, 132] width 96 height 34
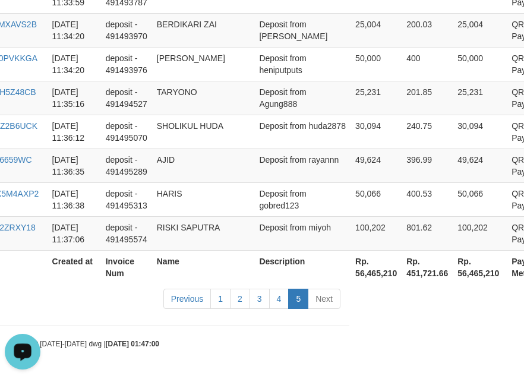
click at [279, 342] on div "code © [DATE]-[DATE] dwg | [DATE] 01:47:00" at bounding box center [87, 343] width 524 height 12
click at [197, 150] on td "AJID" at bounding box center [203, 166] width 103 height 34
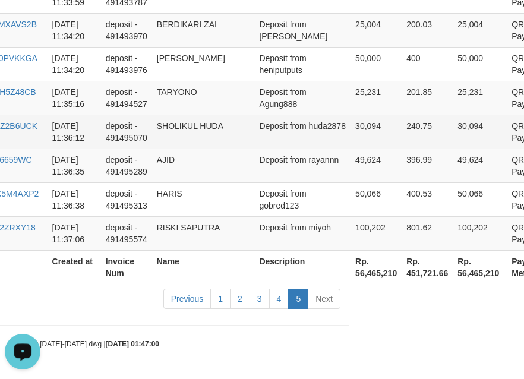
click at [136, 132] on td "deposit - 491495070" at bounding box center [126, 132] width 51 height 34
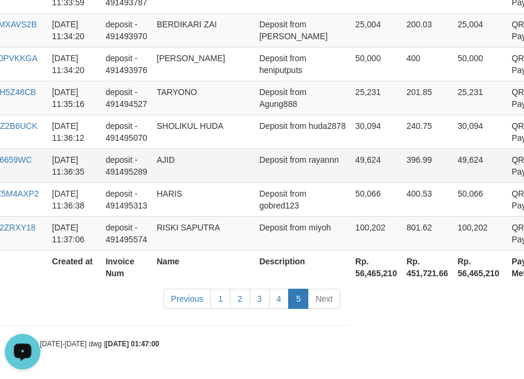
click at [193, 159] on td "AJID" at bounding box center [203, 166] width 103 height 34
